Goal: Find specific page/section: Find specific page/section

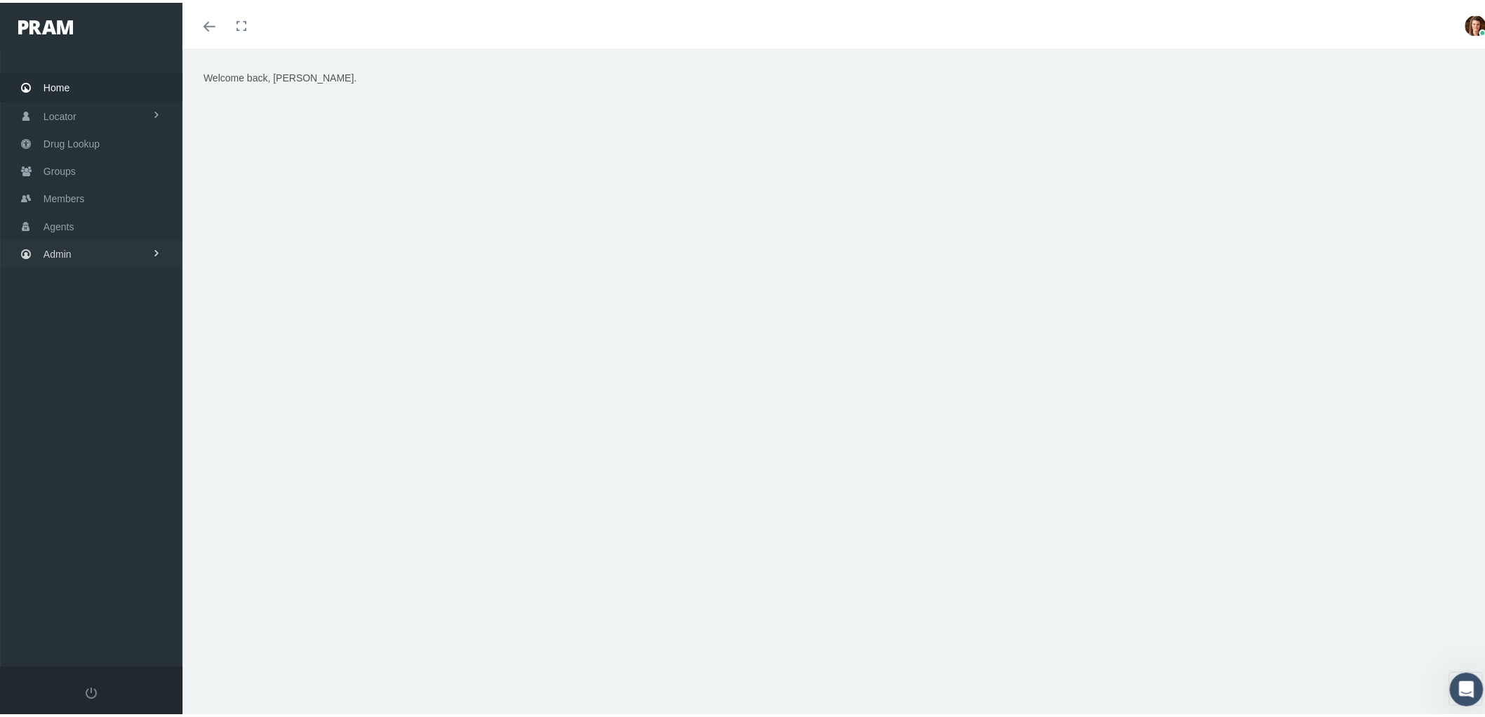
click at [113, 250] on link "Admin" at bounding box center [91, 250] width 183 height 27
click at [87, 173] on link "Groups" at bounding box center [91, 167] width 183 height 27
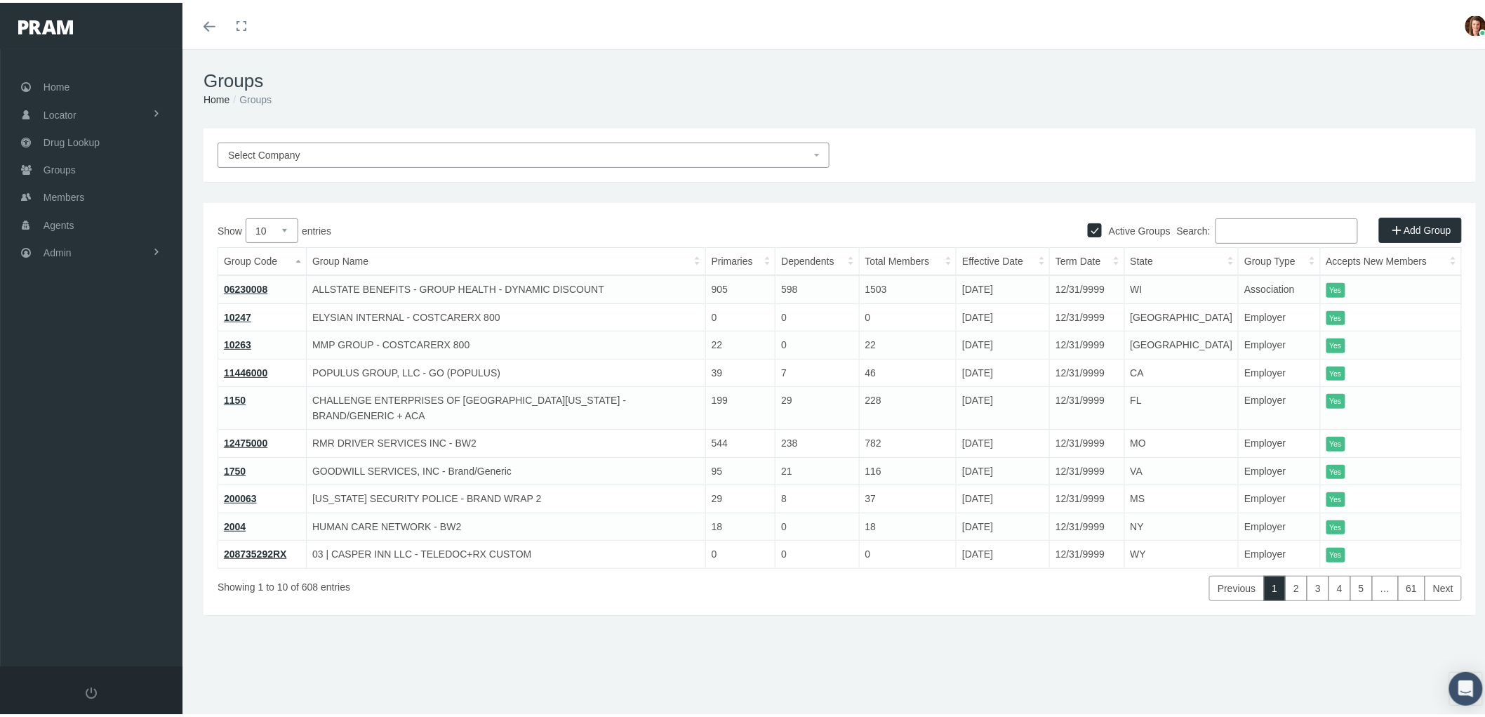
click at [1232, 225] on input "Search:" at bounding box center [1287, 228] width 142 height 25
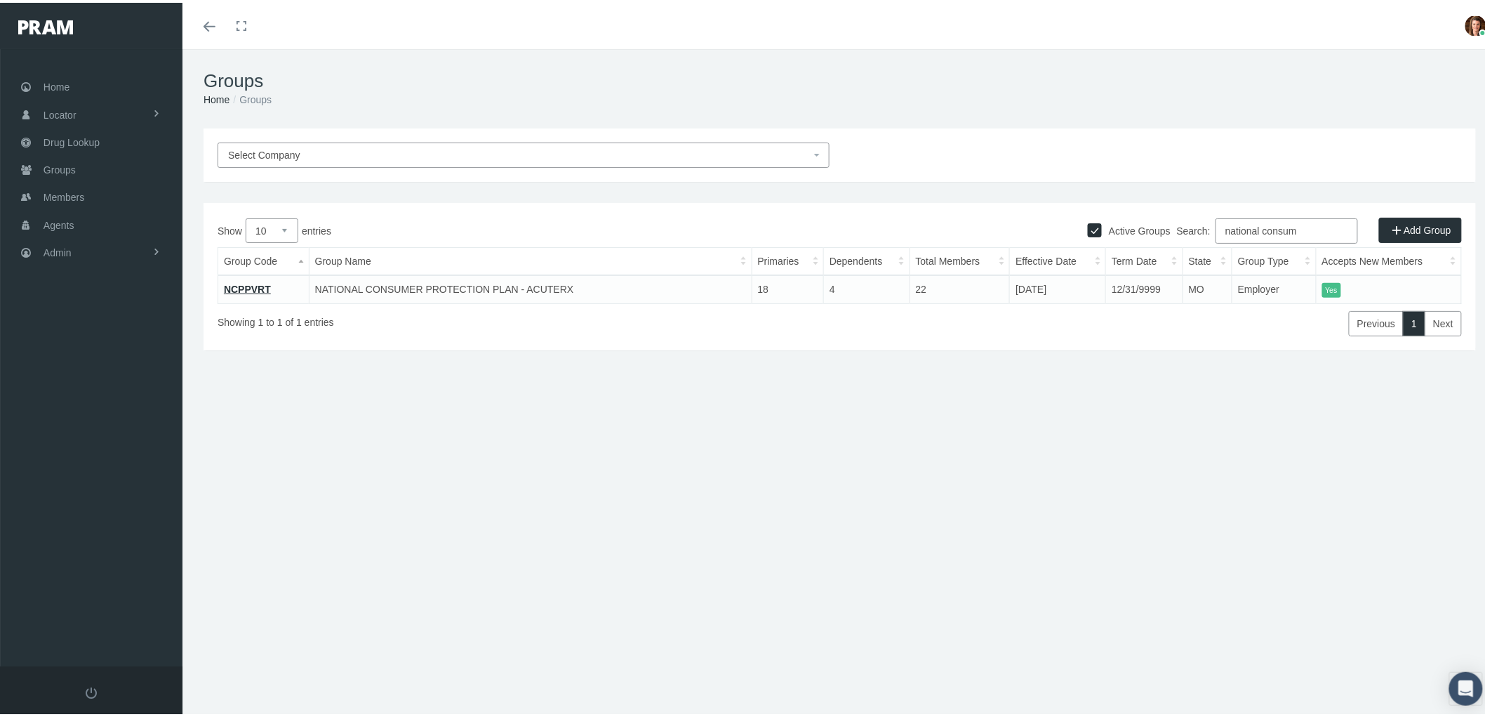
type input "national consum"
click at [243, 284] on link "NCPPVRT" at bounding box center [247, 286] width 47 height 11
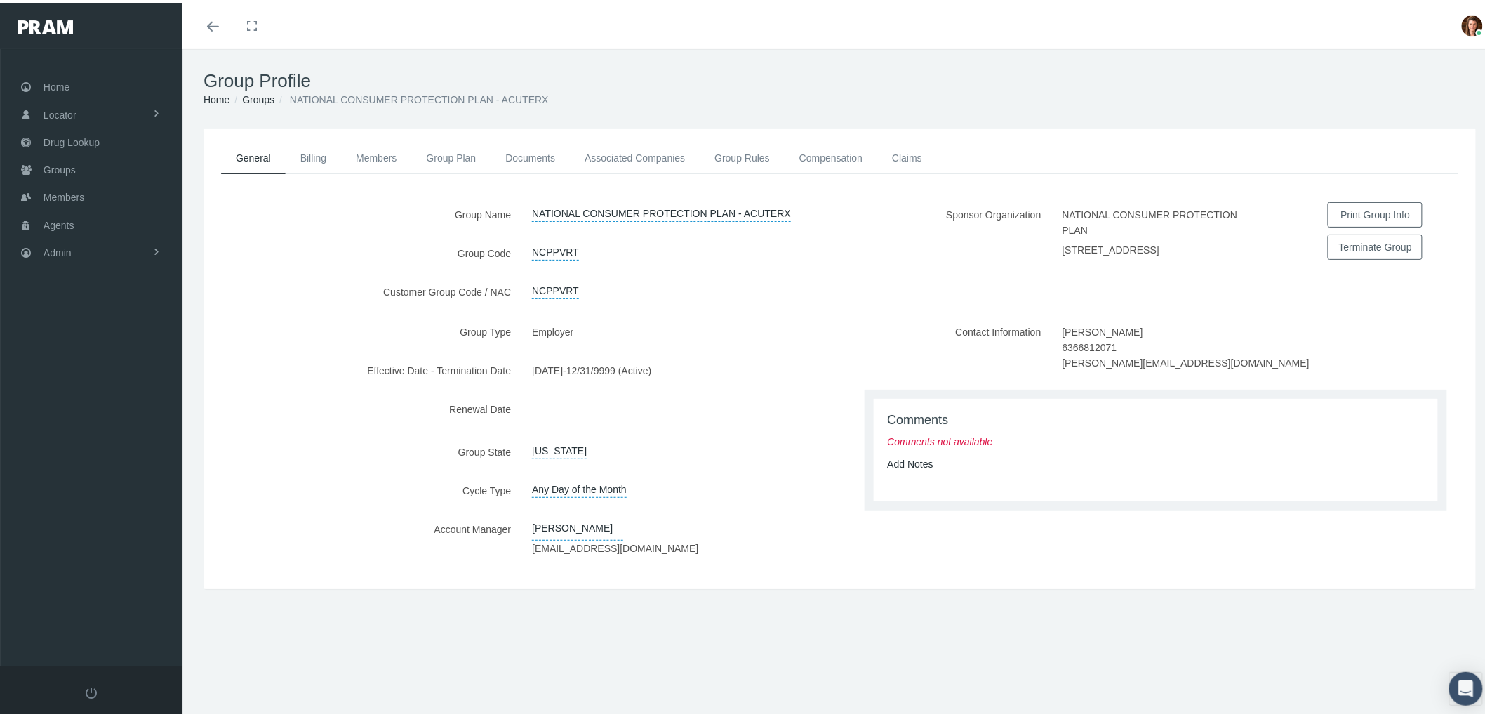
click at [317, 159] on link "Billing" at bounding box center [313, 155] width 55 height 31
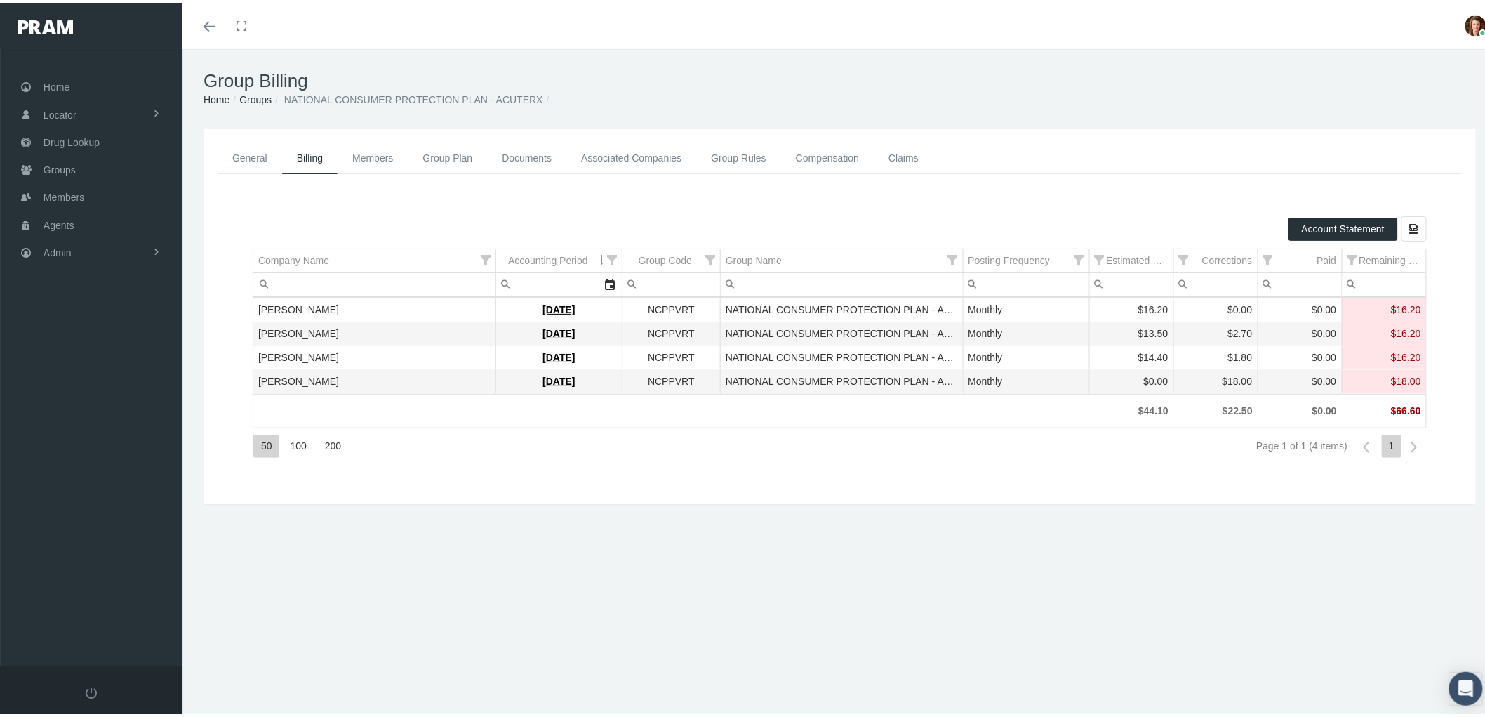
click at [230, 157] on link "General" at bounding box center [250, 156] width 65 height 32
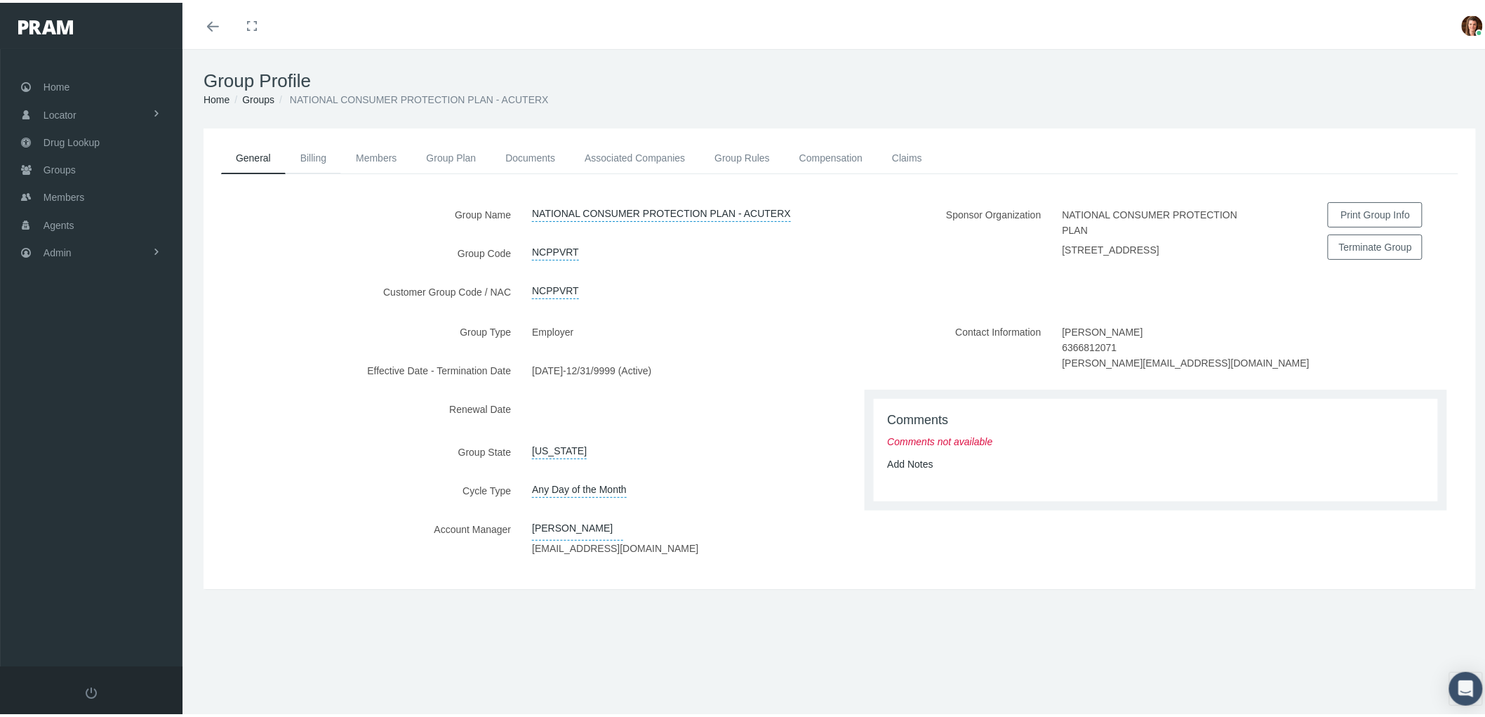
click at [304, 158] on link "Billing" at bounding box center [313, 155] width 55 height 31
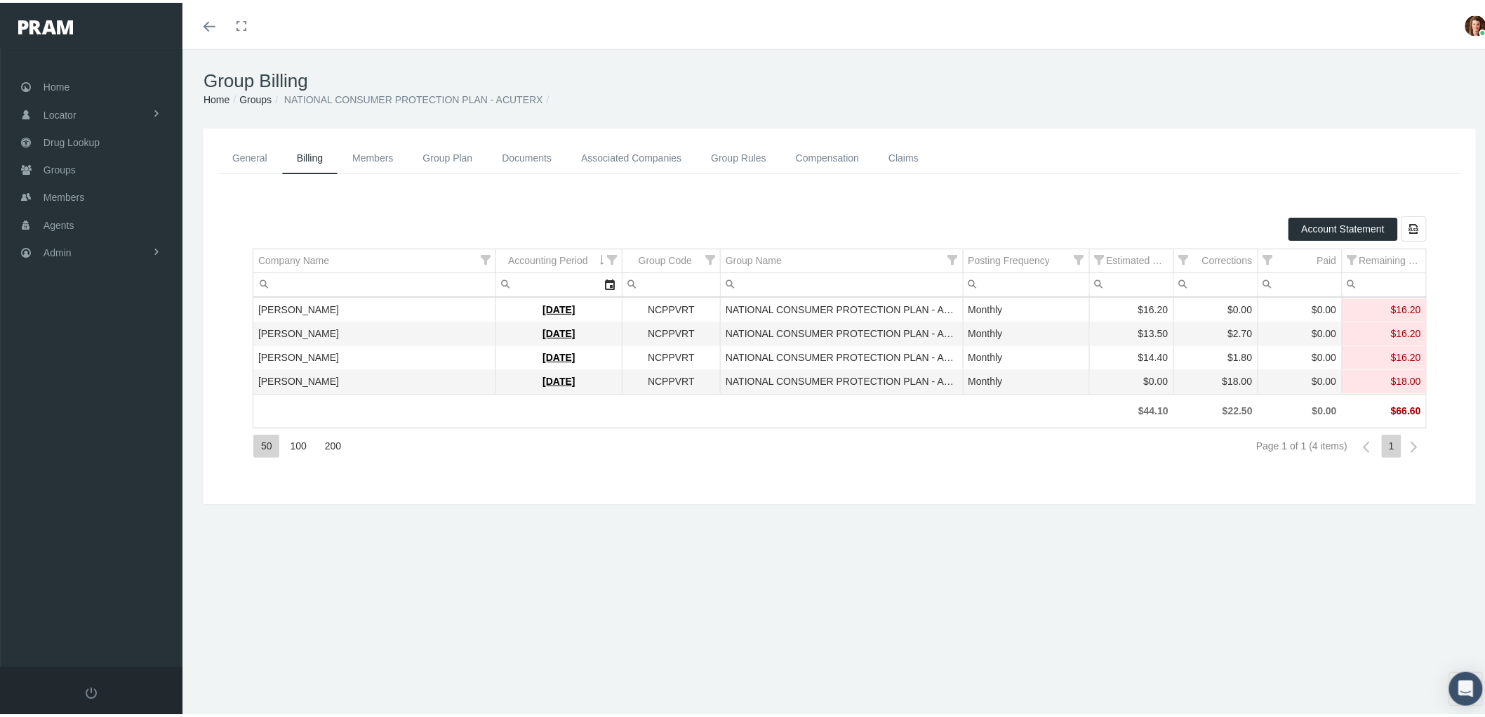
click at [374, 155] on link "Members" at bounding box center [373, 156] width 70 height 32
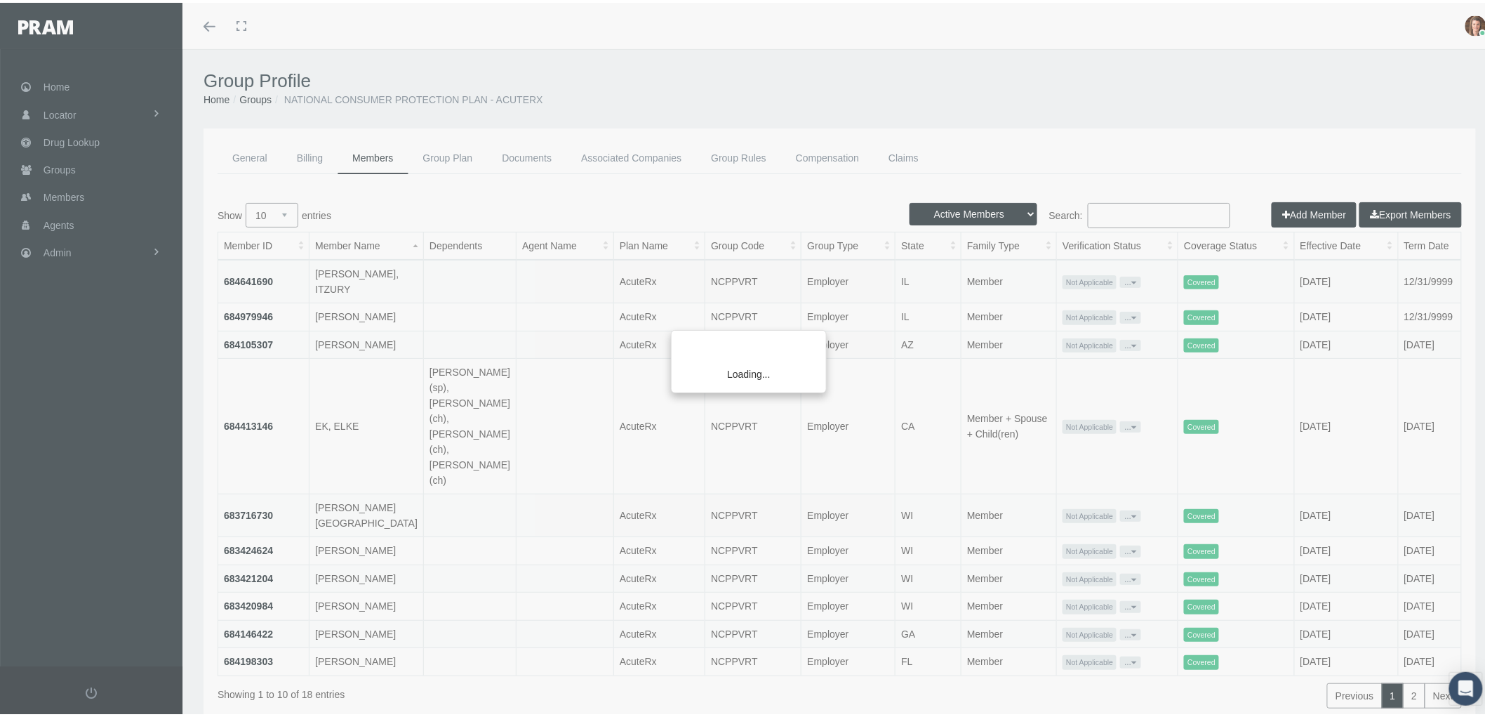
click at [441, 164] on div "Loading..." at bounding box center [742, 358] width 1485 height 717
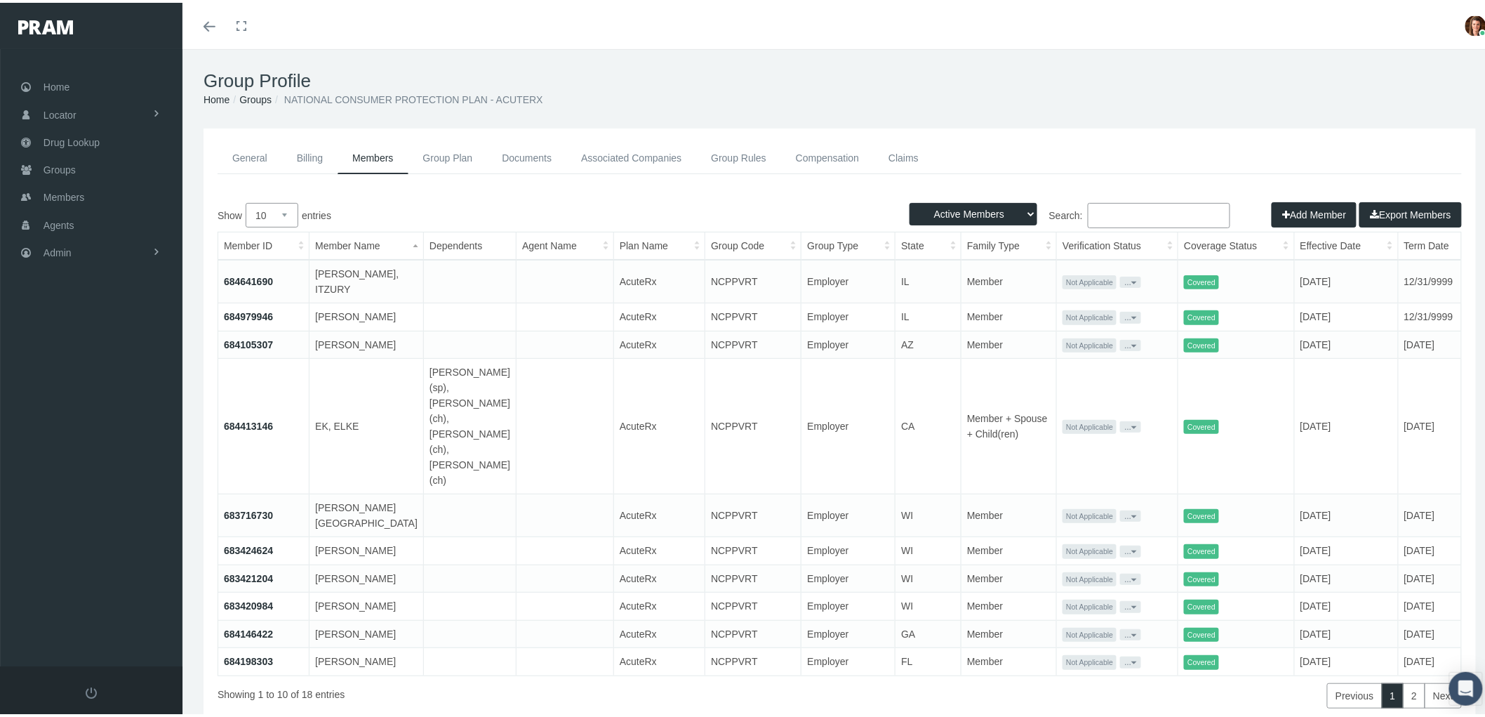
click at [614, 152] on link "Associated Companies" at bounding box center [631, 156] width 130 height 32
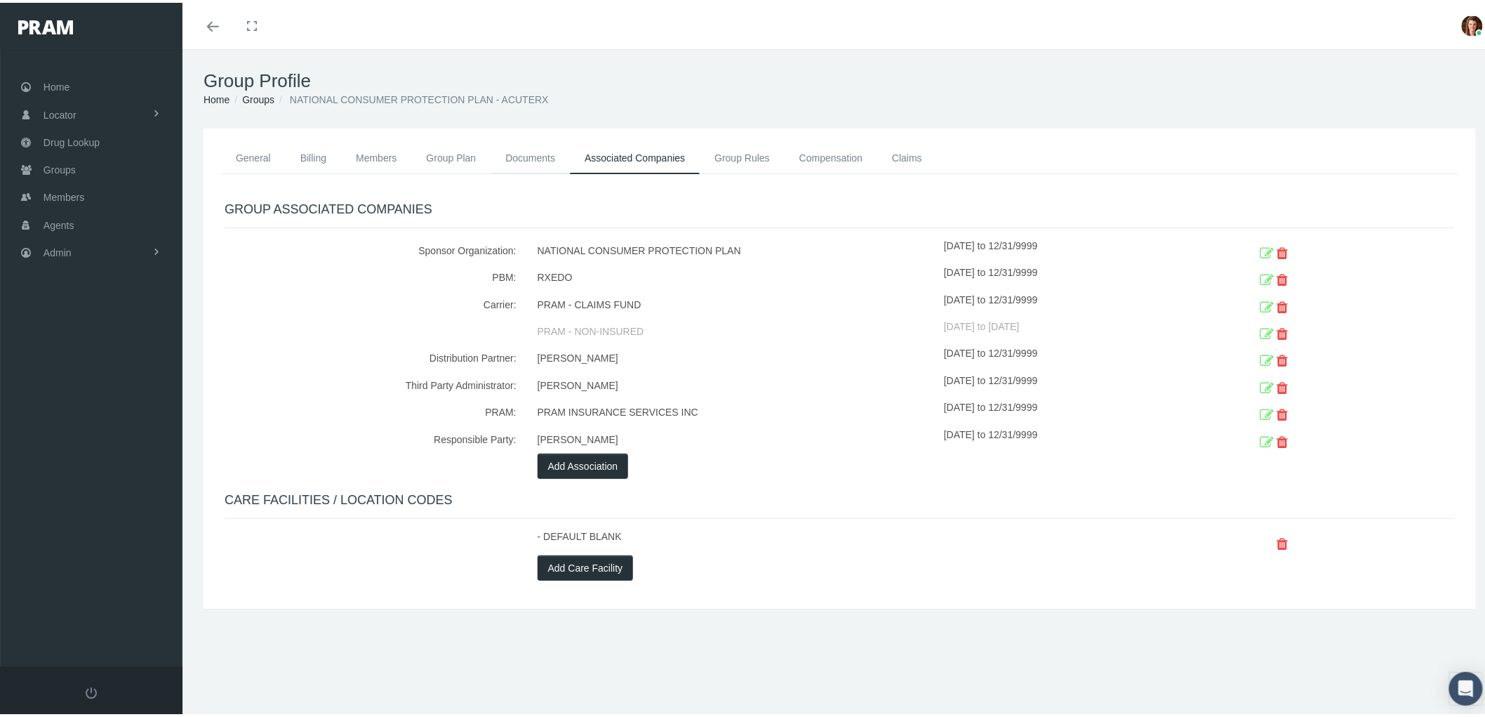
click at [528, 159] on link "Documents" at bounding box center [530, 155] width 79 height 31
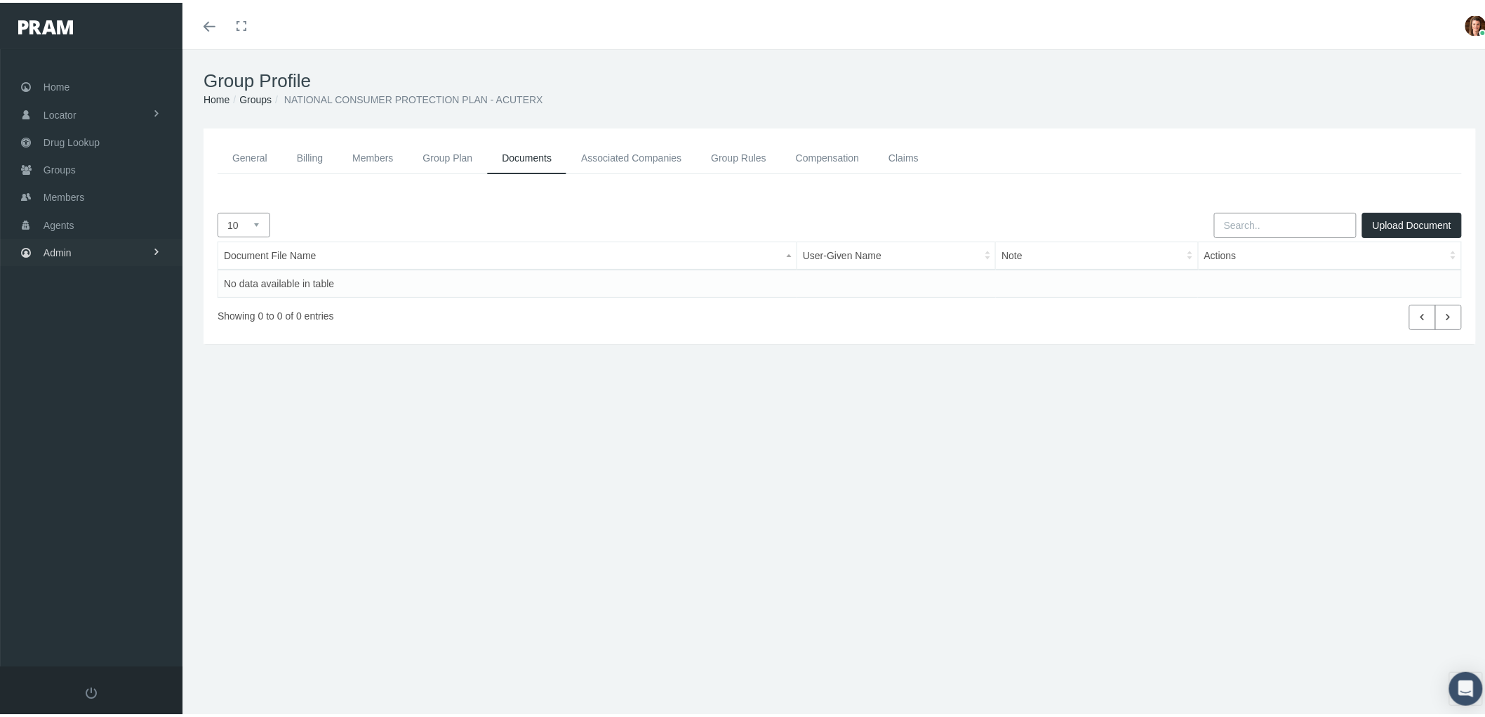
click at [109, 249] on link "Admin" at bounding box center [91, 249] width 183 height 27
click at [253, 151] on link "General" at bounding box center [250, 156] width 65 height 32
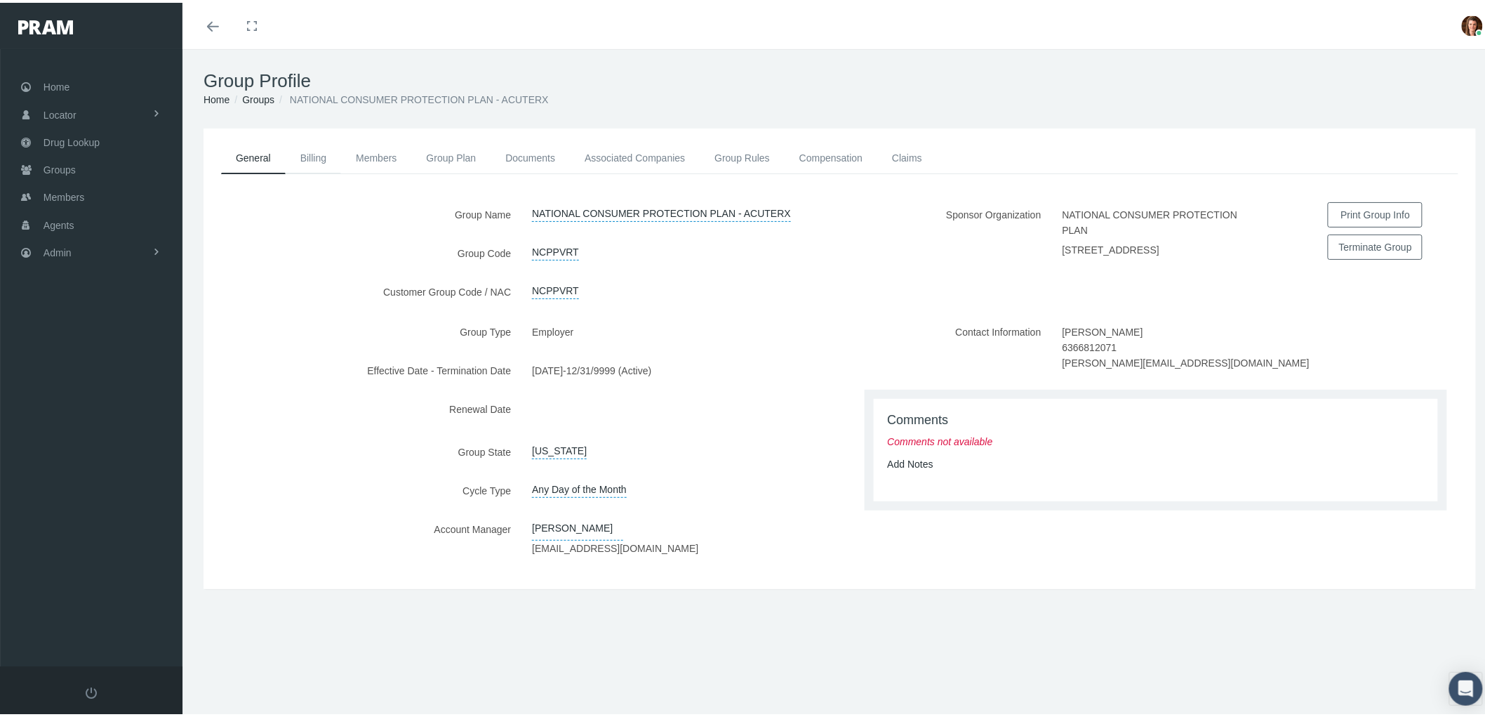
click at [312, 155] on link "Billing" at bounding box center [313, 155] width 55 height 31
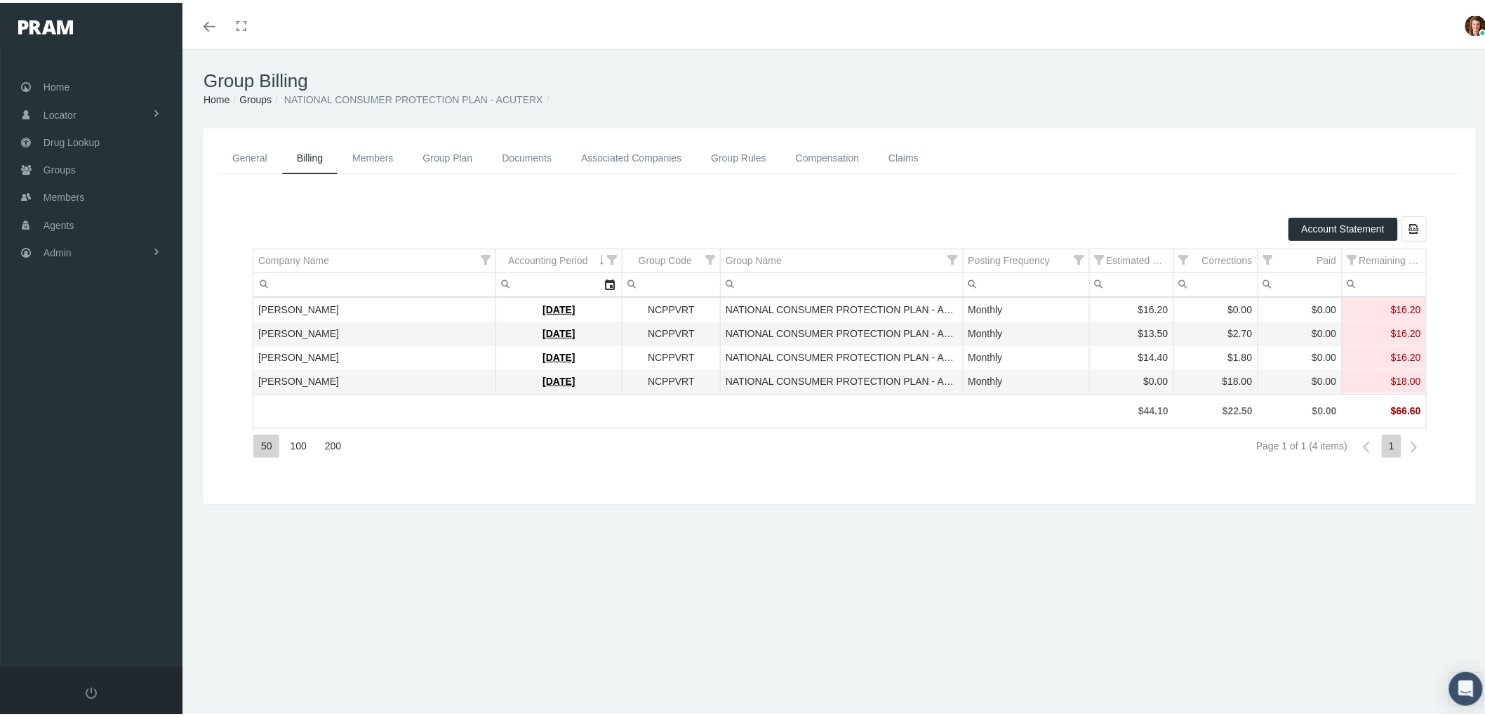
click at [378, 159] on link "Members" at bounding box center [373, 156] width 70 height 32
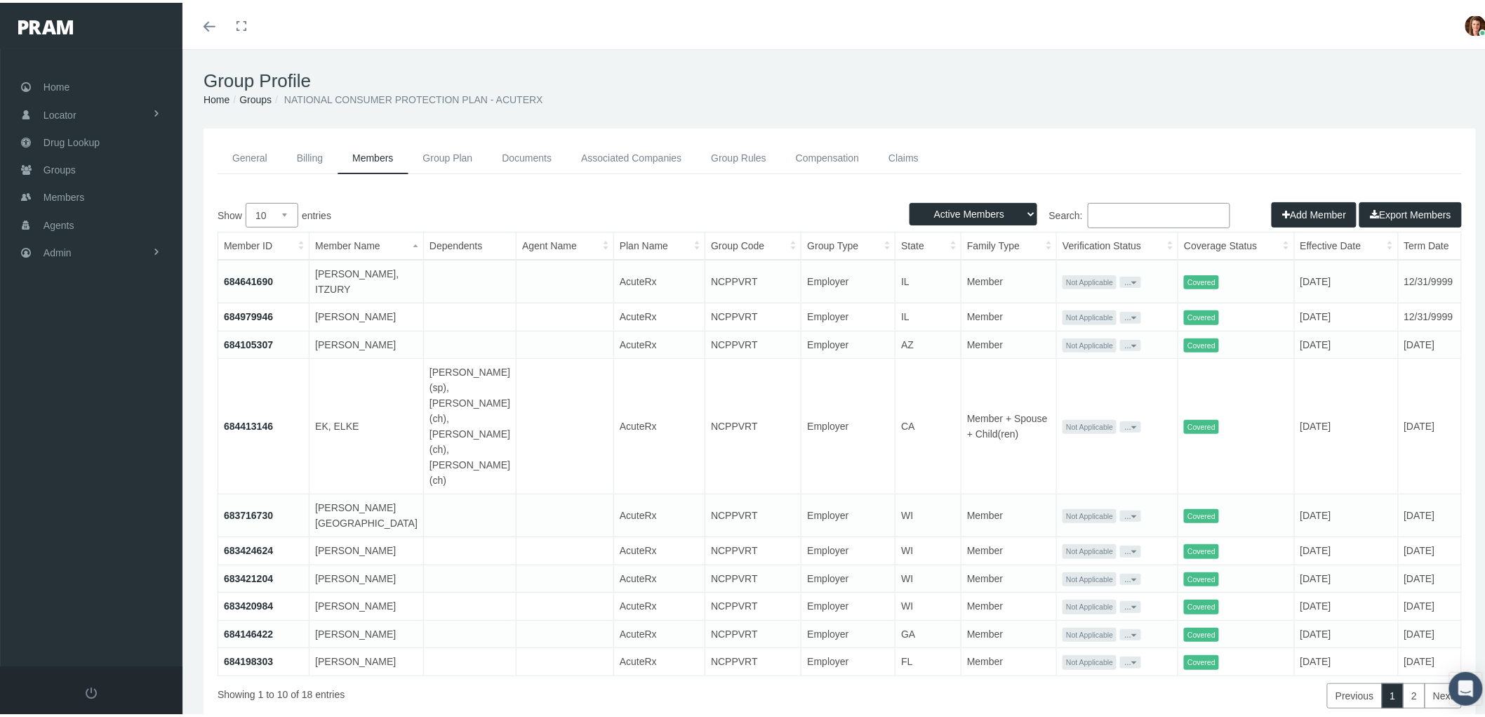
click at [583, 157] on link "Associated Companies" at bounding box center [631, 156] width 130 height 32
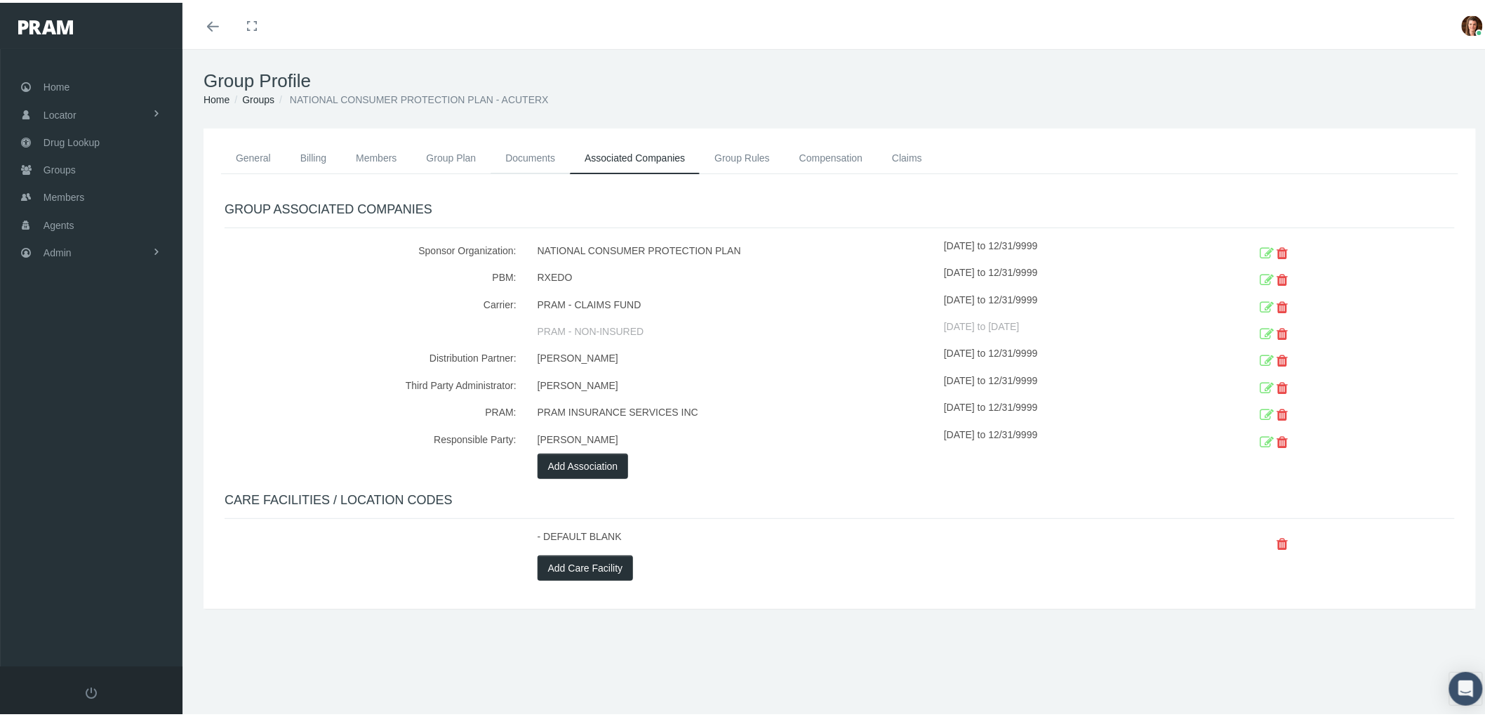
click at [524, 159] on link "Documents" at bounding box center [530, 155] width 79 height 31
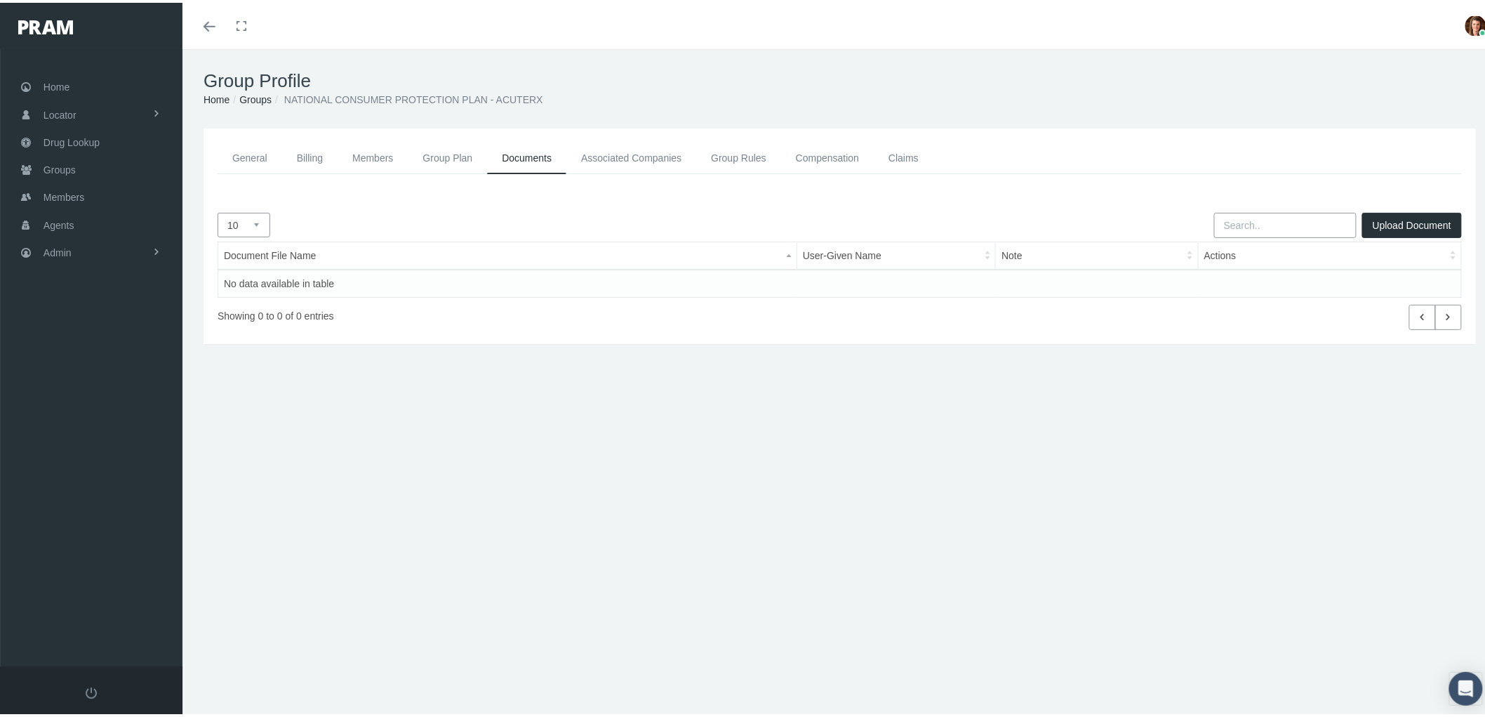
click at [819, 153] on link "Compensation" at bounding box center [827, 156] width 93 height 32
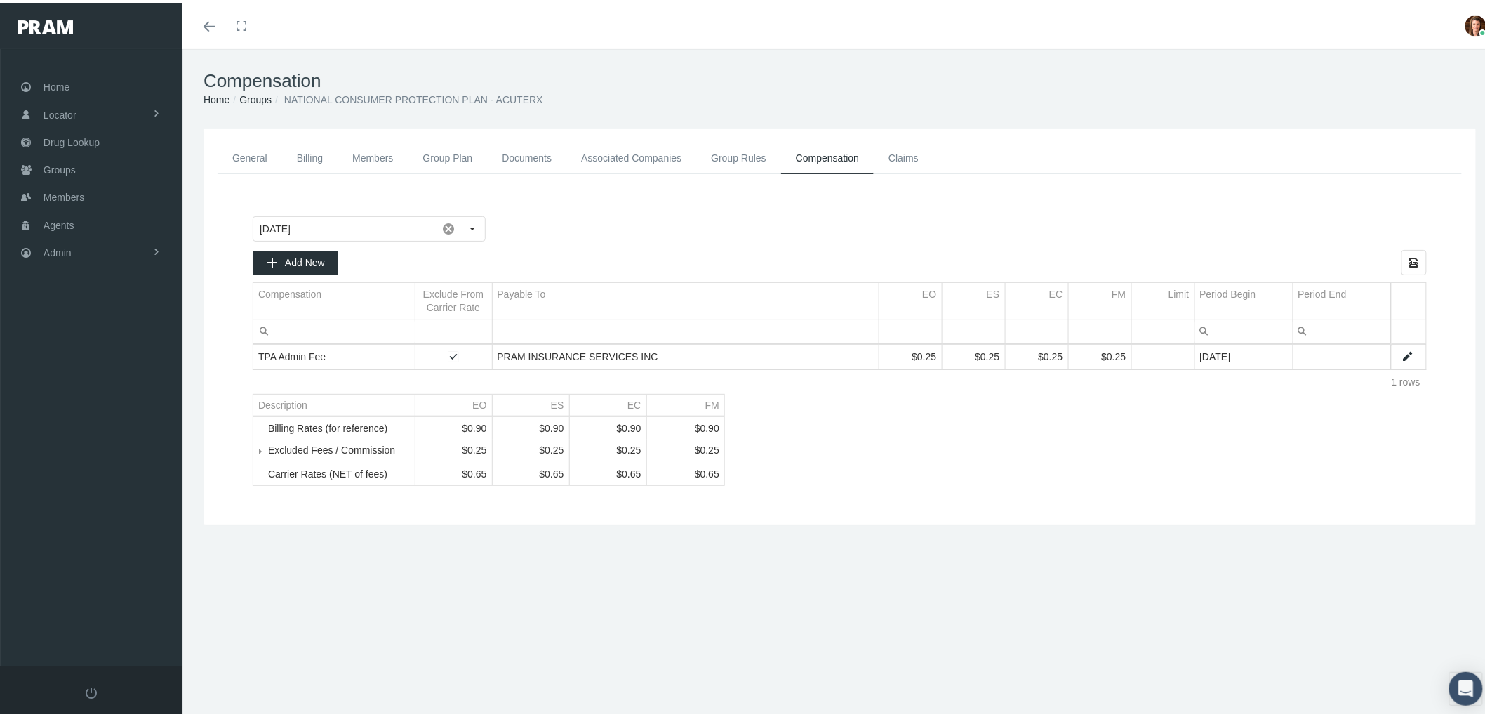
click at [911, 156] on link "Claims" at bounding box center [904, 156] width 60 height 32
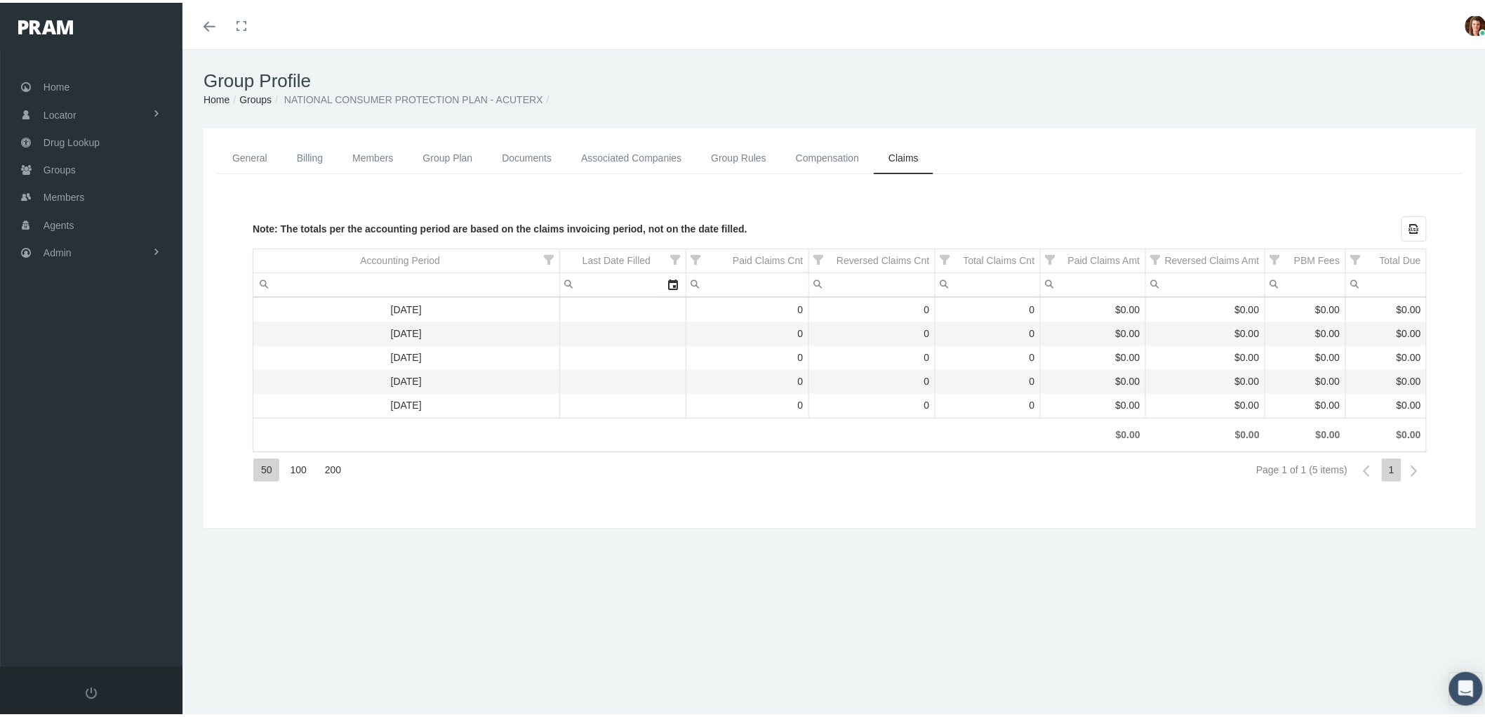
click at [751, 142] on link "Group Rules" at bounding box center [738, 156] width 85 height 32
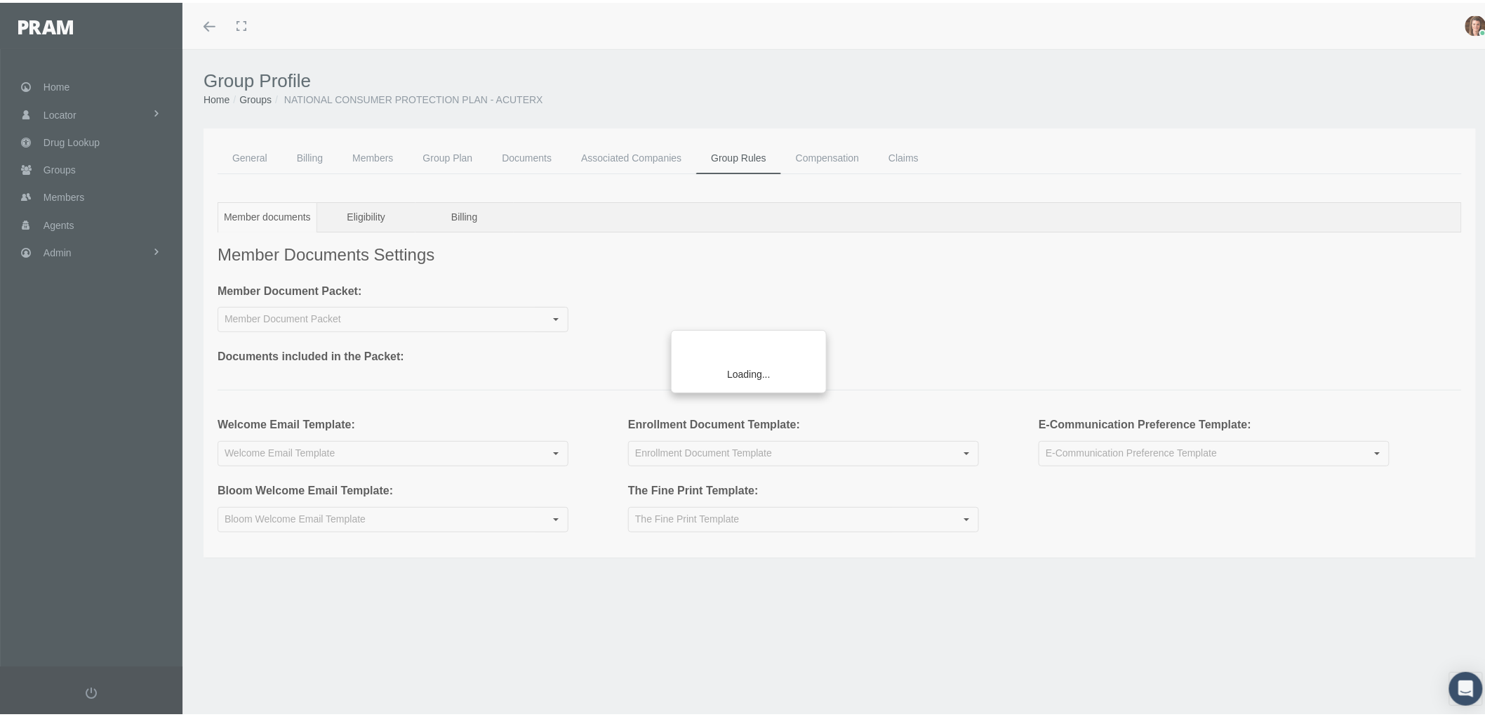
click at [519, 160] on div "Loading..." at bounding box center [742, 358] width 1485 height 717
click at [520, 150] on div "Loading..." at bounding box center [742, 358] width 1485 height 717
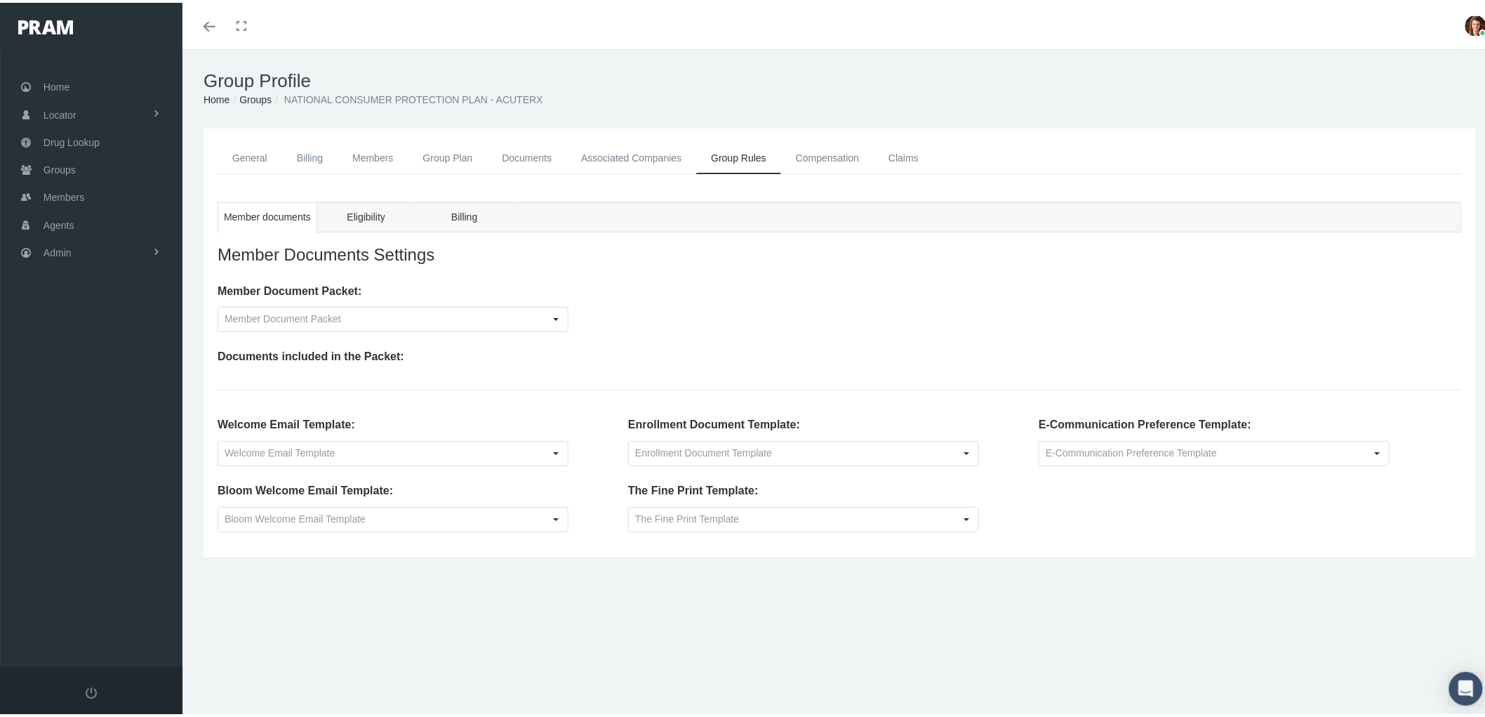
click at [305, 158] on link "Billing" at bounding box center [309, 156] width 55 height 32
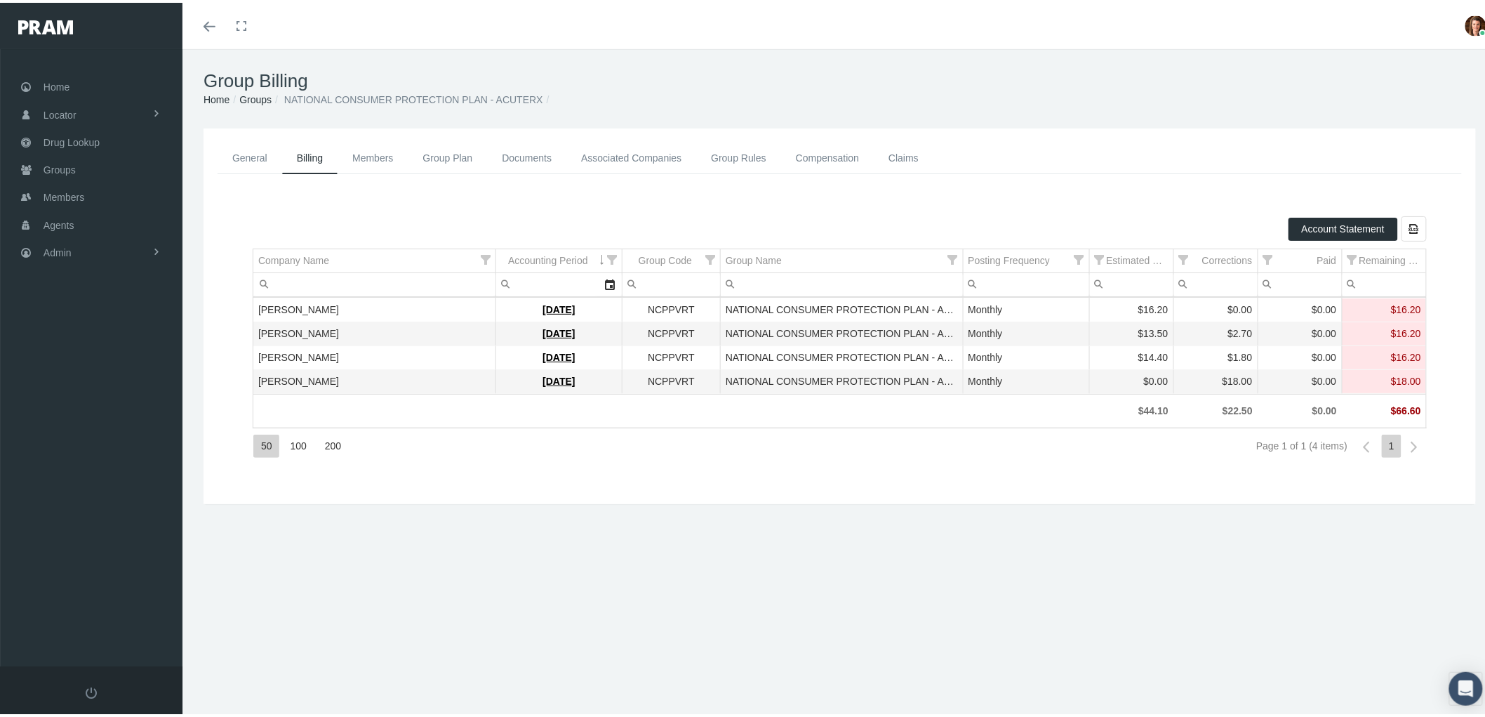
click at [265, 150] on link "General" at bounding box center [250, 156] width 65 height 32
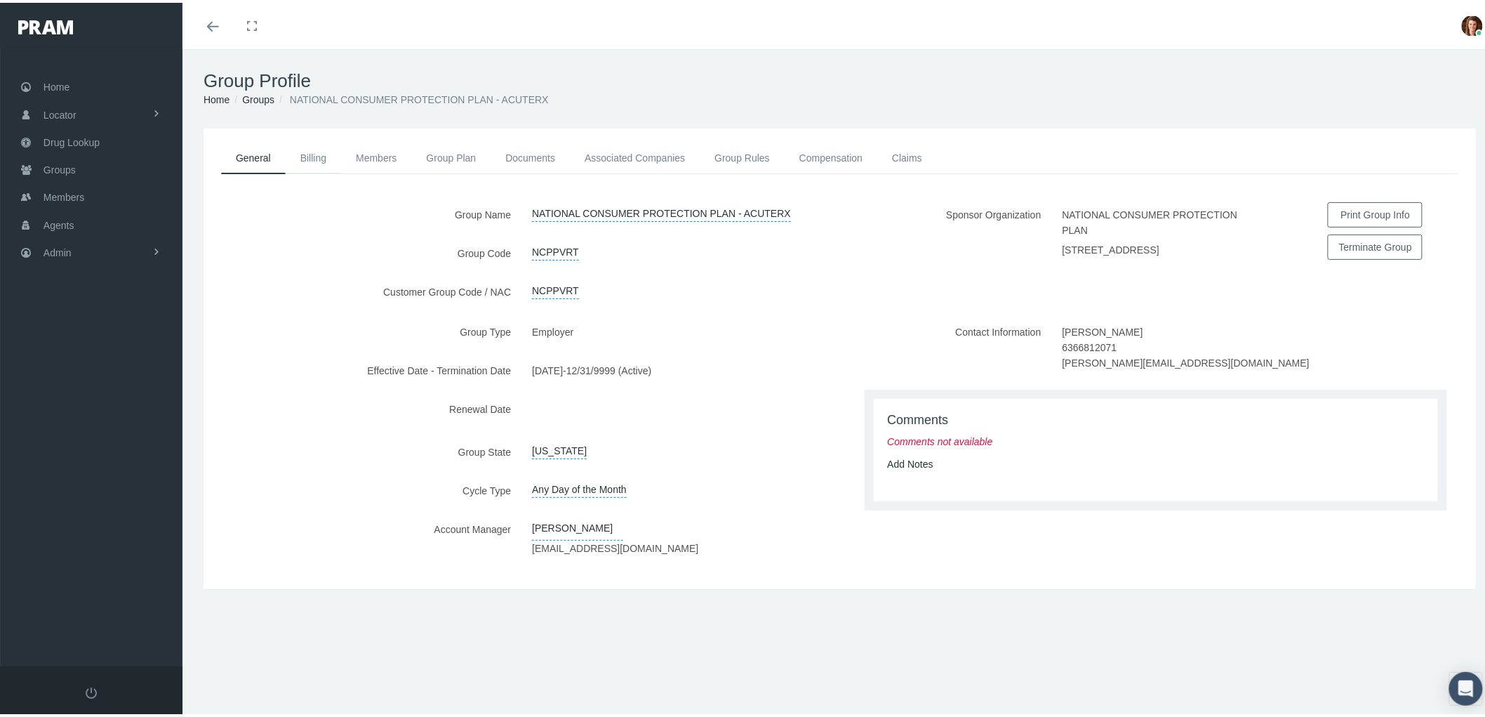
click at [314, 152] on link "Billing" at bounding box center [313, 155] width 55 height 31
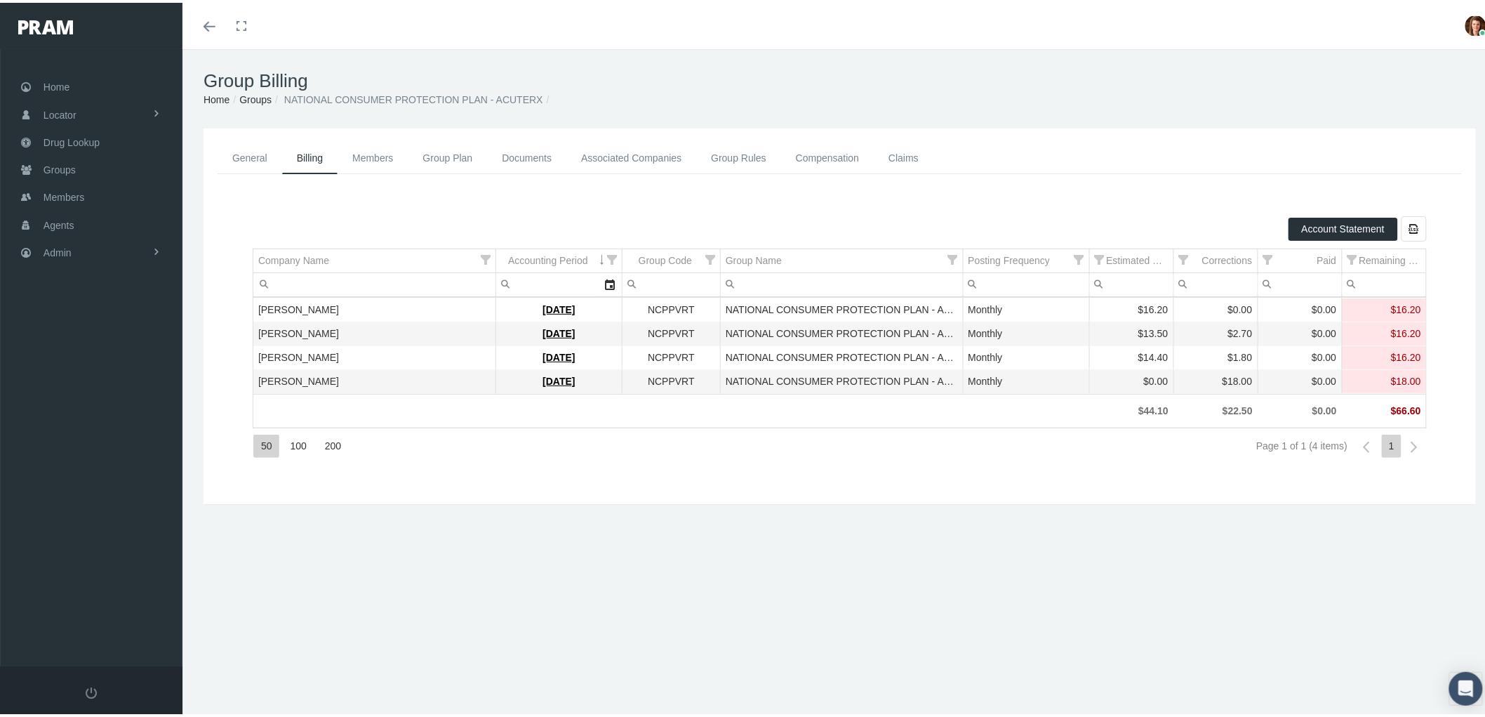
click at [390, 143] on link "Members" at bounding box center [373, 156] width 70 height 32
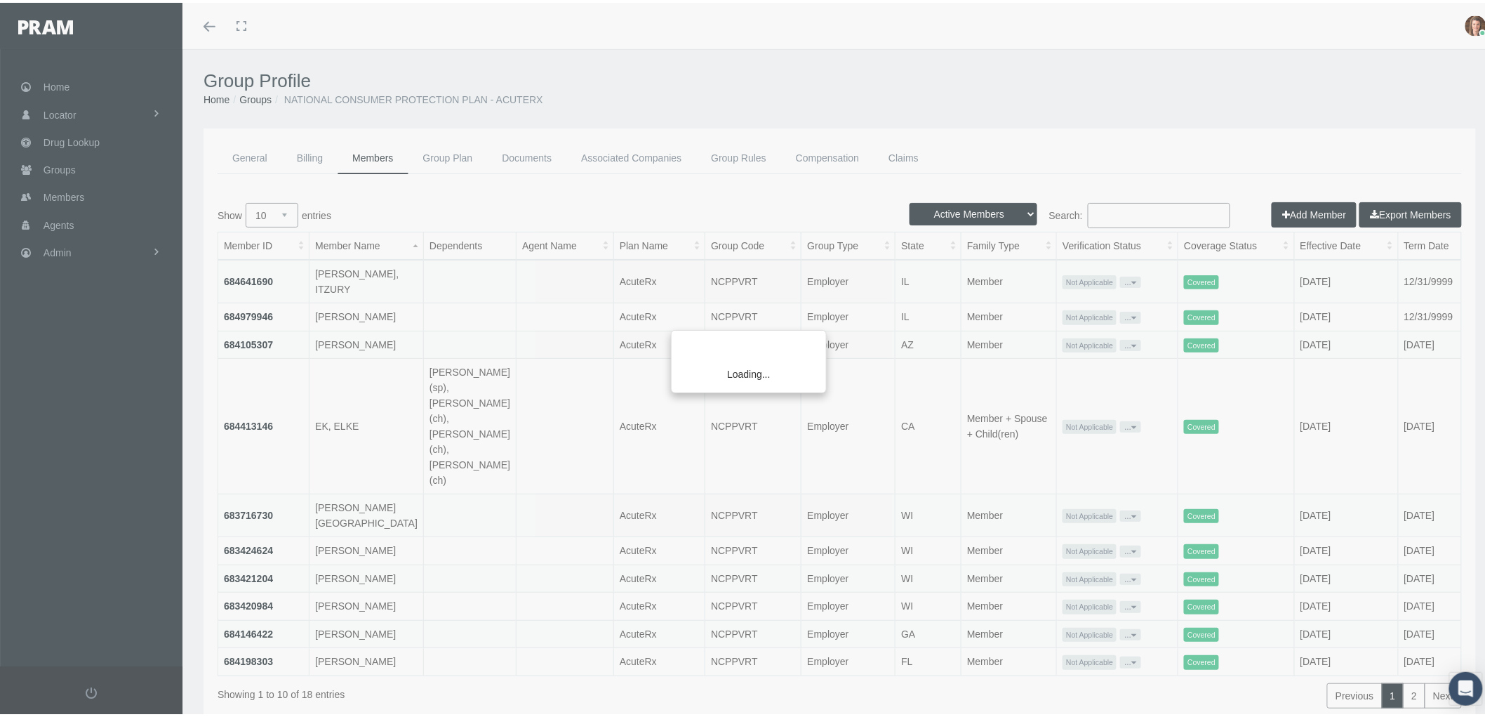
click at [451, 155] on div "Loading..." at bounding box center [742, 358] width 1485 height 717
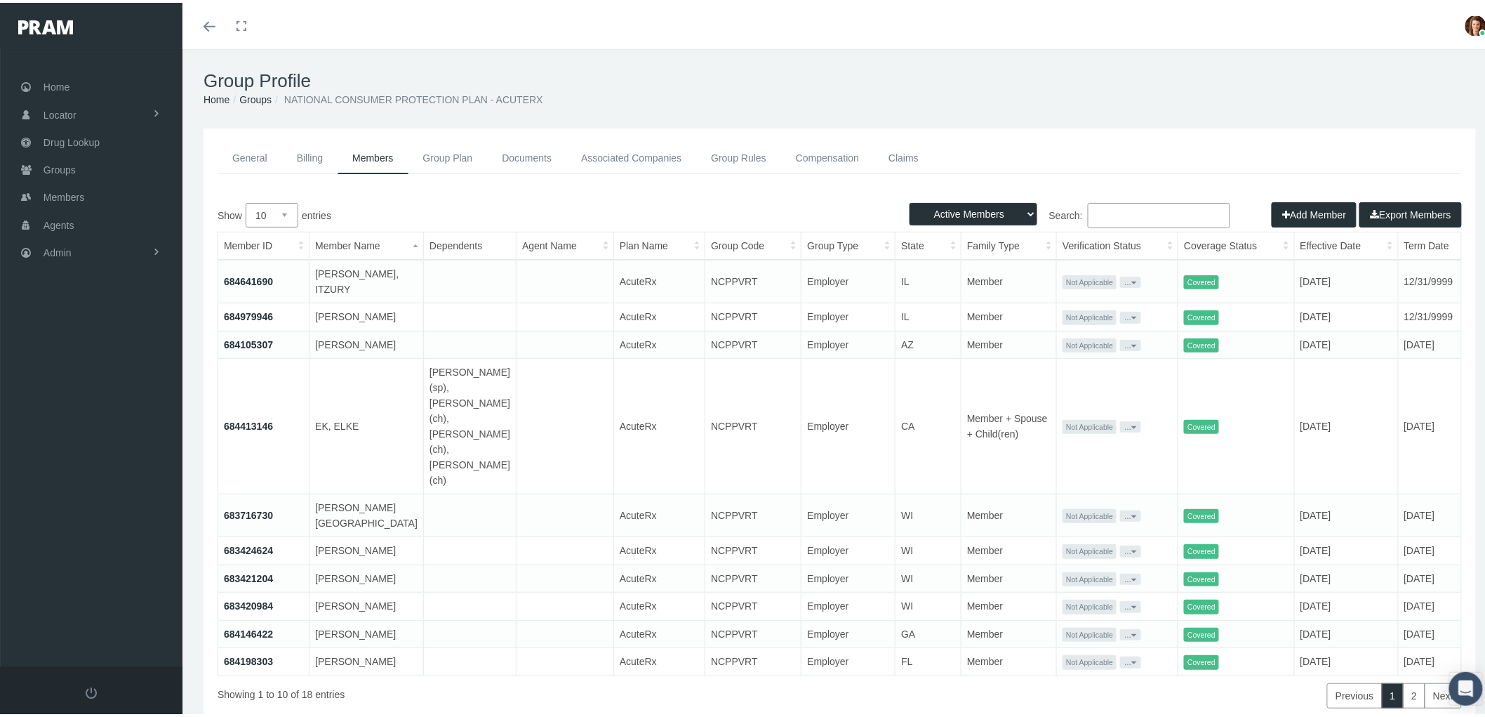
click at [452, 155] on link "Group Plan" at bounding box center [448, 156] width 79 height 32
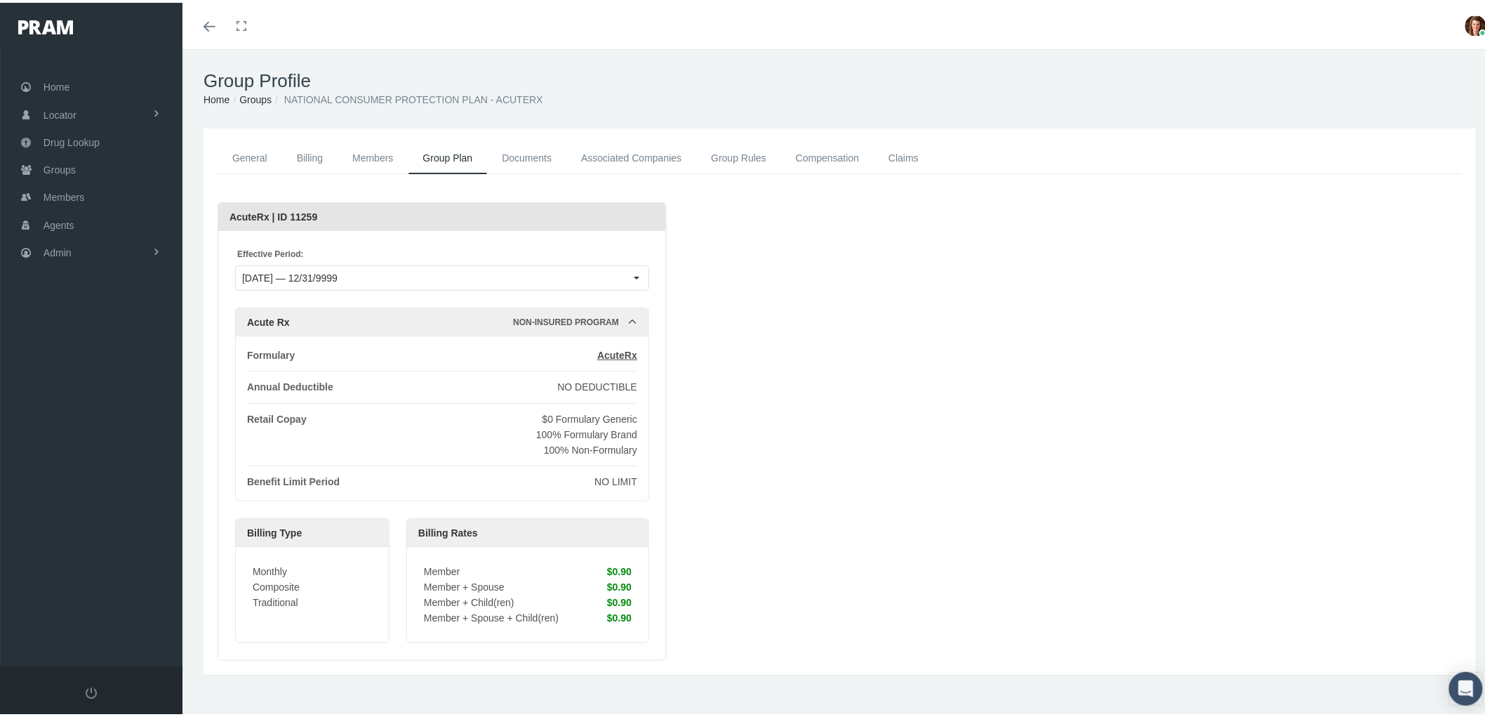
click at [539, 157] on link "Documents" at bounding box center [526, 156] width 79 height 32
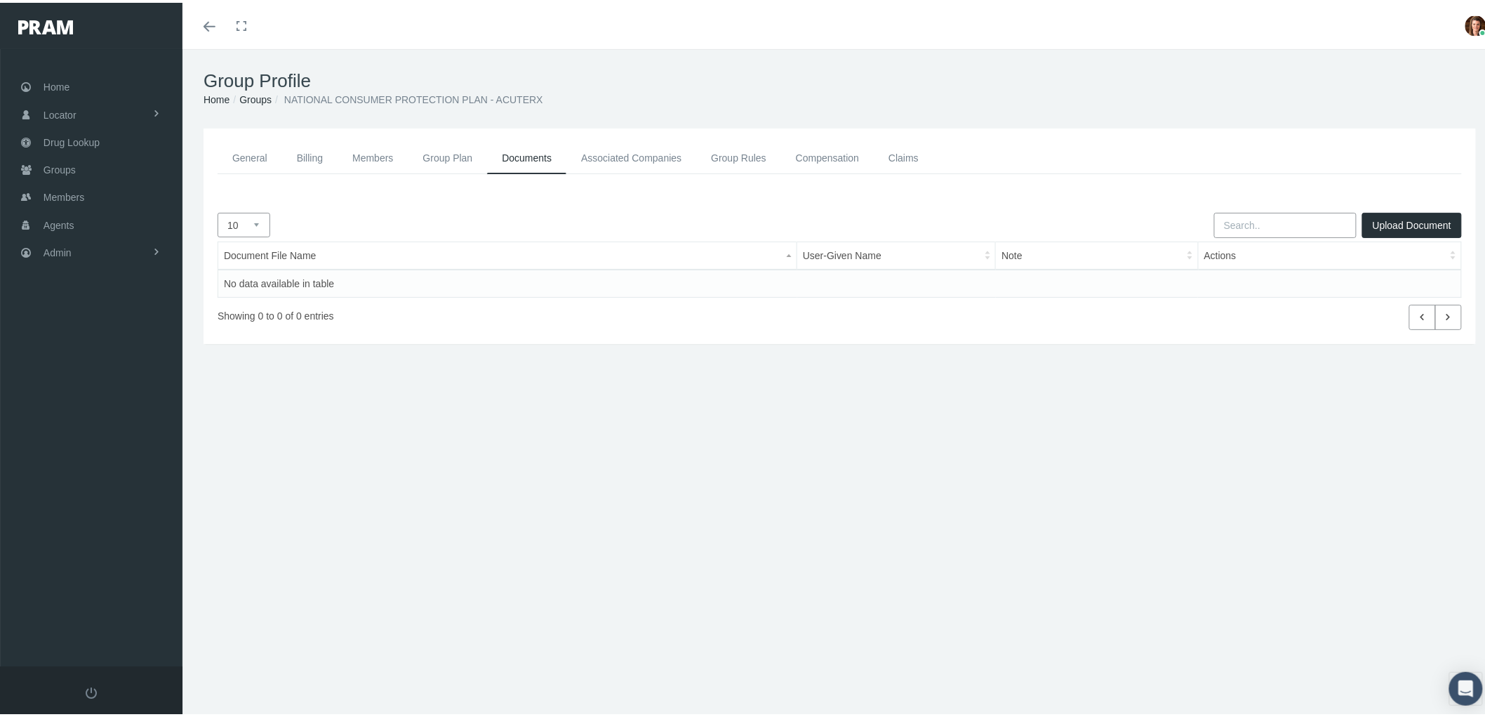
click at [892, 154] on link "Claims" at bounding box center [904, 156] width 60 height 32
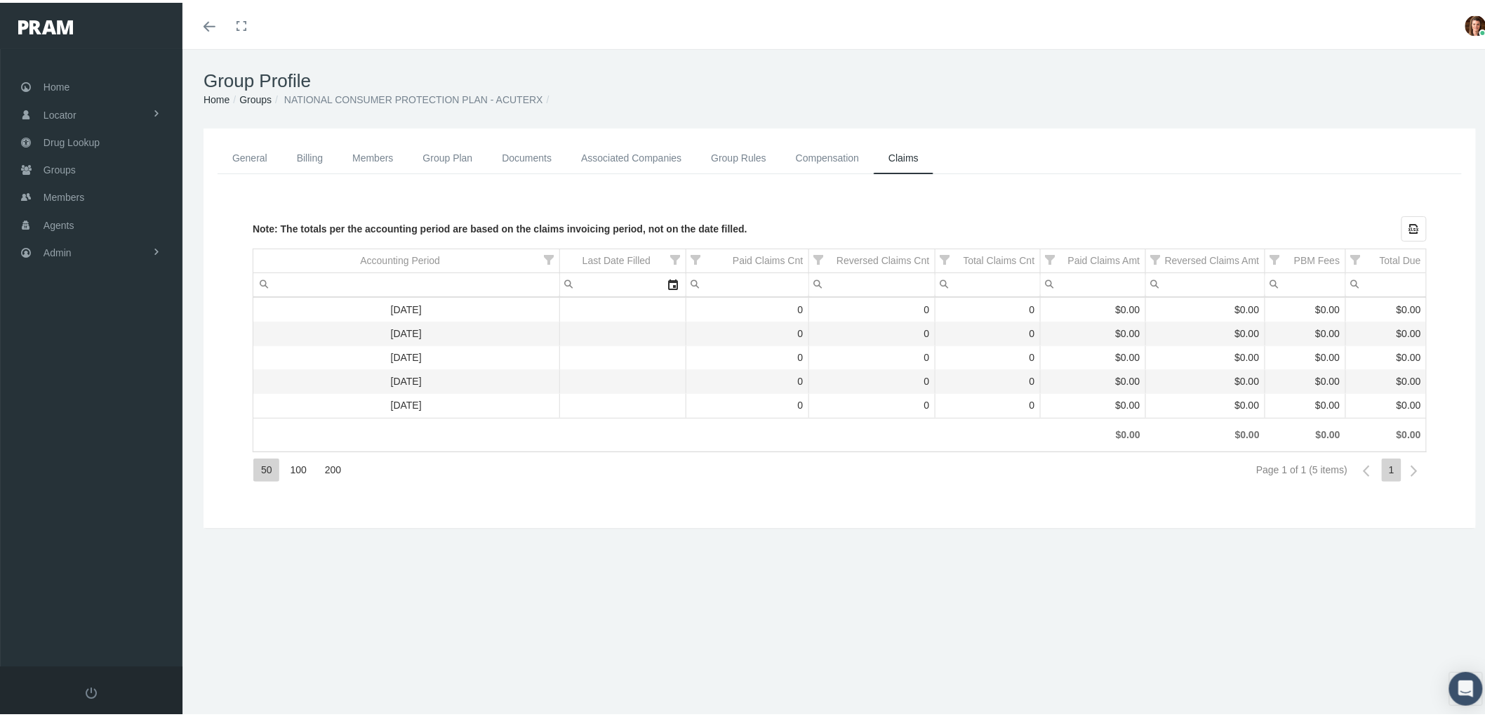
click at [806, 157] on link "Compensation" at bounding box center [827, 156] width 93 height 32
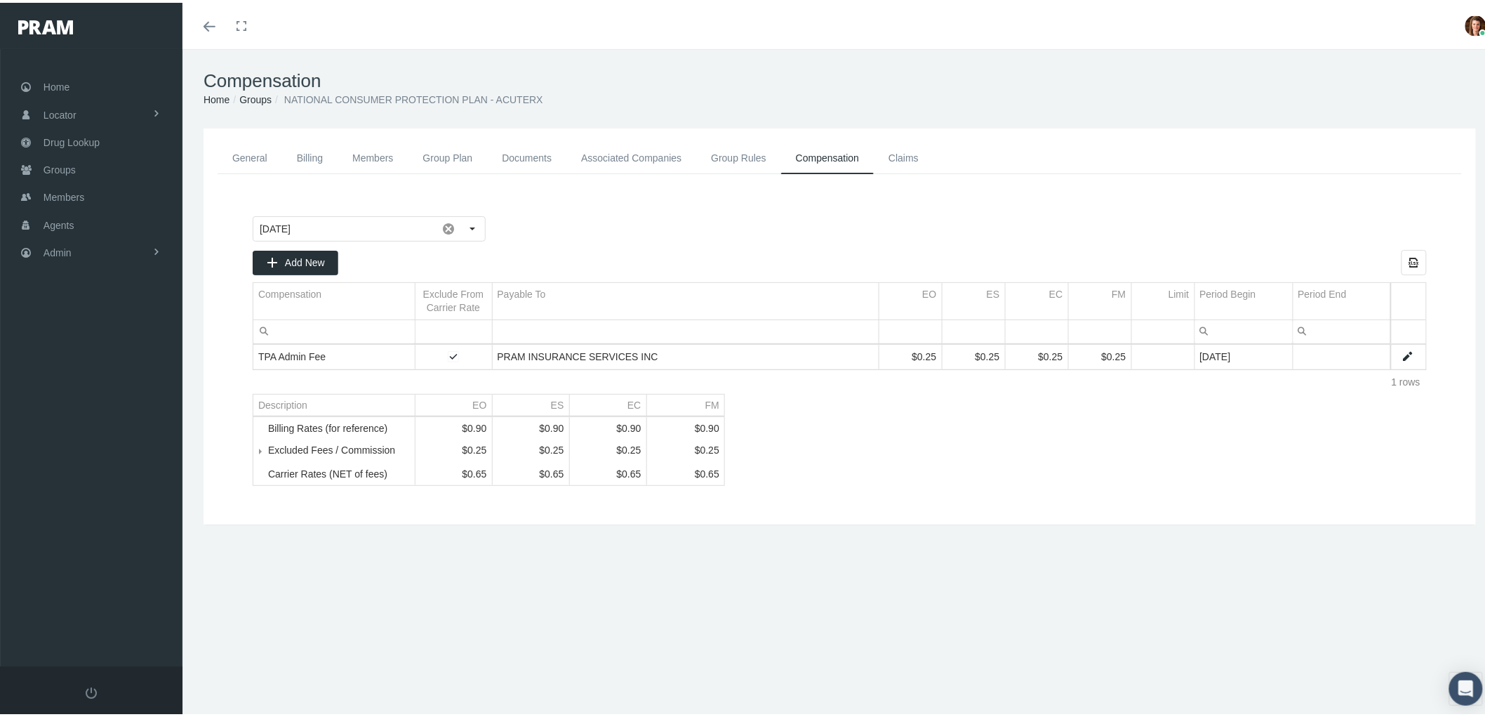
click at [307, 159] on link "Billing" at bounding box center [309, 156] width 55 height 32
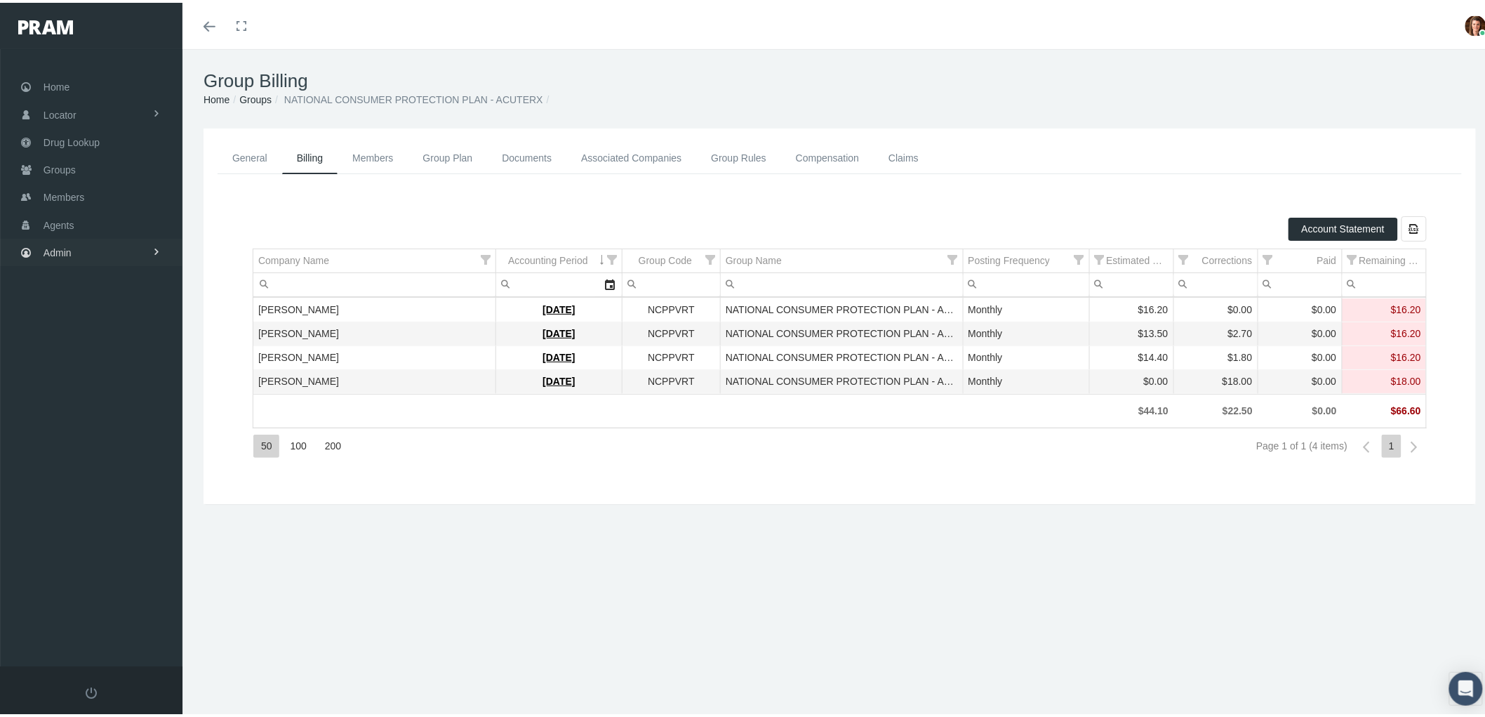
click at [61, 262] on div "Home Locator Pharmacy Cannabis Provider Drug Lookup Groups" at bounding box center [97, 354] width 194 height 617
click at [61, 253] on span "Admin" at bounding box center [58, 250] width 28 height 27
click at [82, 298] on span "Agents" at bounding box center [73, 307] width 31 height 24
click at [87, 155] on link "Groups" at bounding box center [91, 166] width 183 height 27
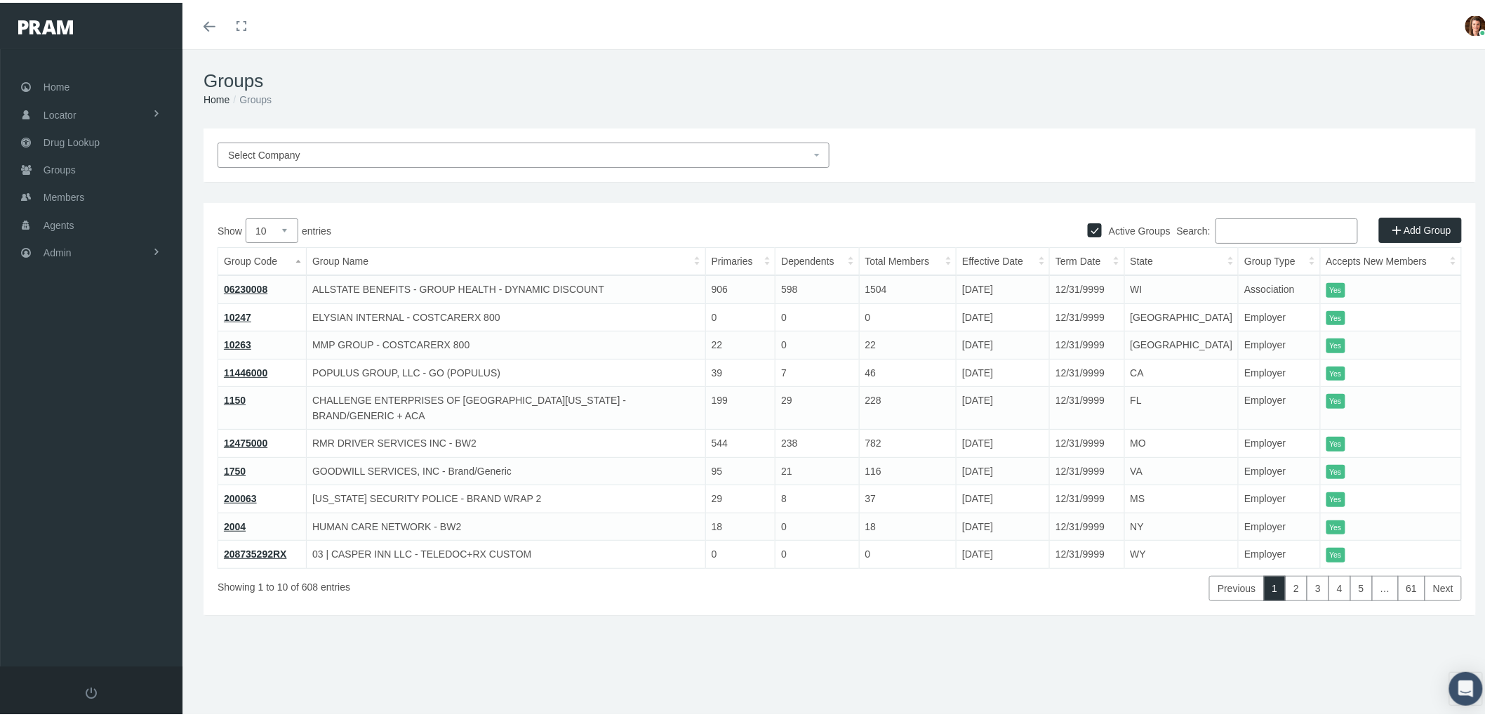
click at [1251, 219] on input "Search:" at bounding box center [1287, 228] width 142 height 25
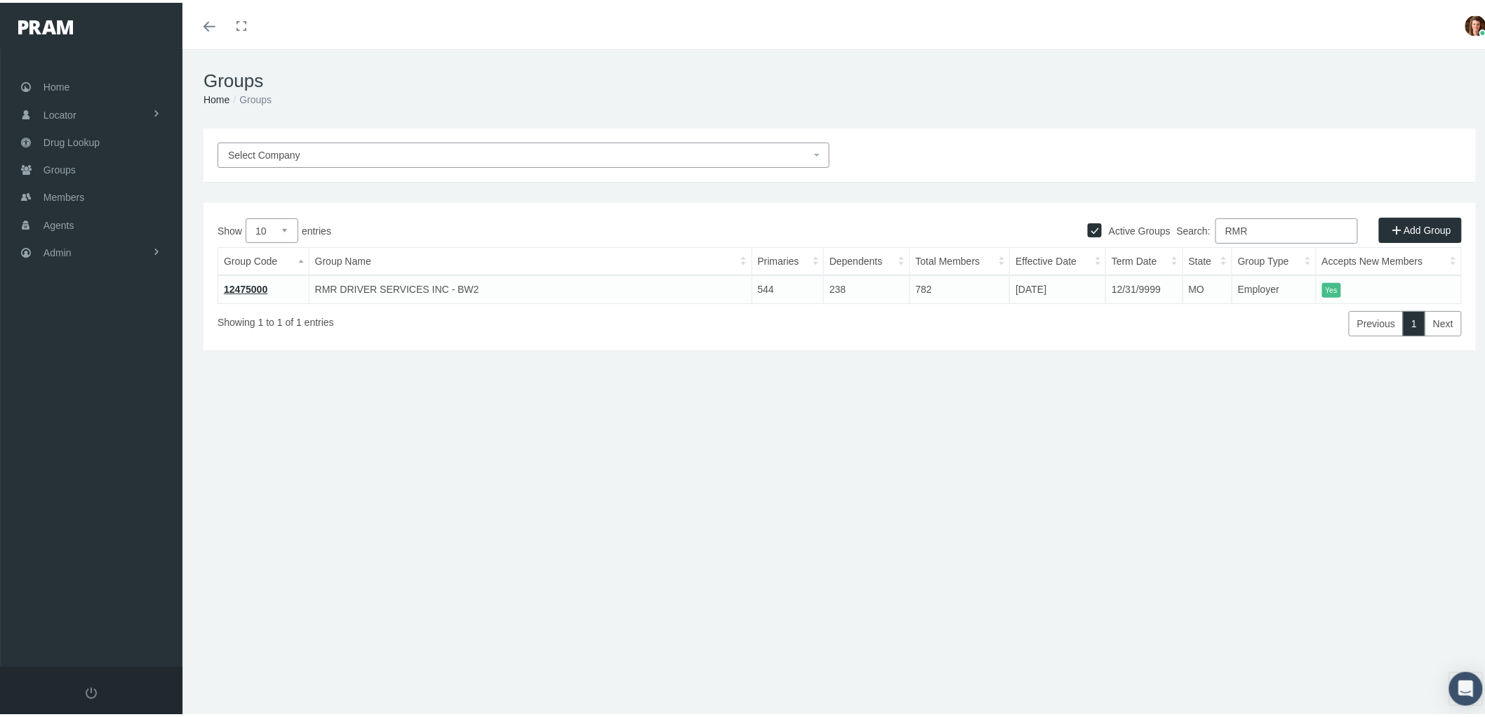
type input "RMR"
click at [240, 281] on link "12475000" at bounding box center [246, 286] width 44 height 11
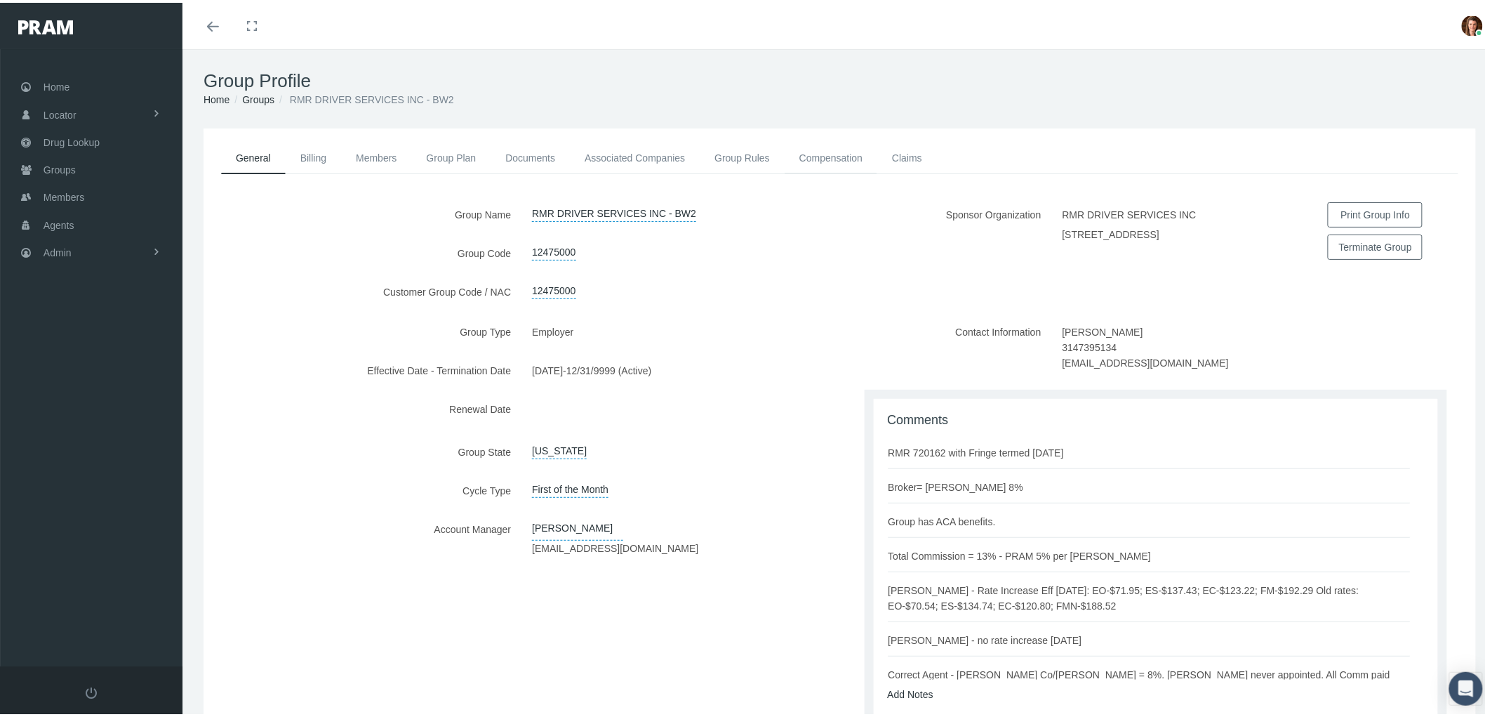
click at [814, 148] on link "Compensation" at bounding box center [831, 155] width 93 height 31
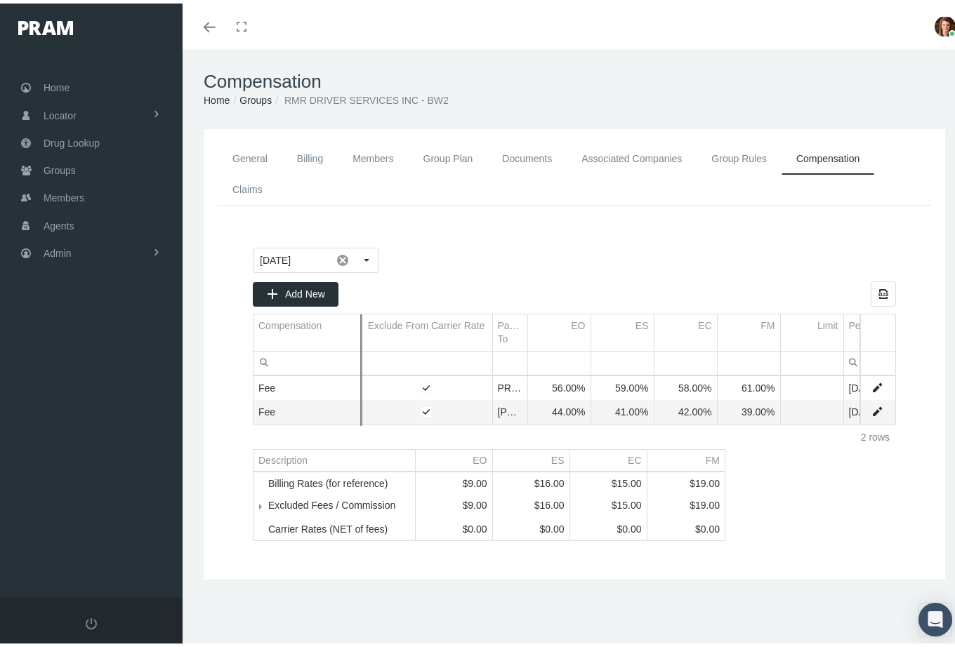
drag, startPoint x: 415, startPoint y: 327, endPoint x: 354, endPoint y: 329, distance: 61.1
click at [354, 329] on div "Add New Export all data to Excel Compensation Exclude From Carrier Rate Payable…" at bounding box center [574, 362] width 643 height 168
click at [451, 331] on div "Add New Export all data to Excel Compensation Exclude From Carrier Rate Payable…" at bounding box center [574, 362] width 643 height 168
drag, startPoint x: 525, startPoint y: 326, endPoint x: 563, endPoint y: 324, distance: 38.0
click at [563, 324] on div "Add New Export all data to Excel Compensation Exclude From Carrier Rate Payable…" at bounding box center [574, 362] width 643 height 168
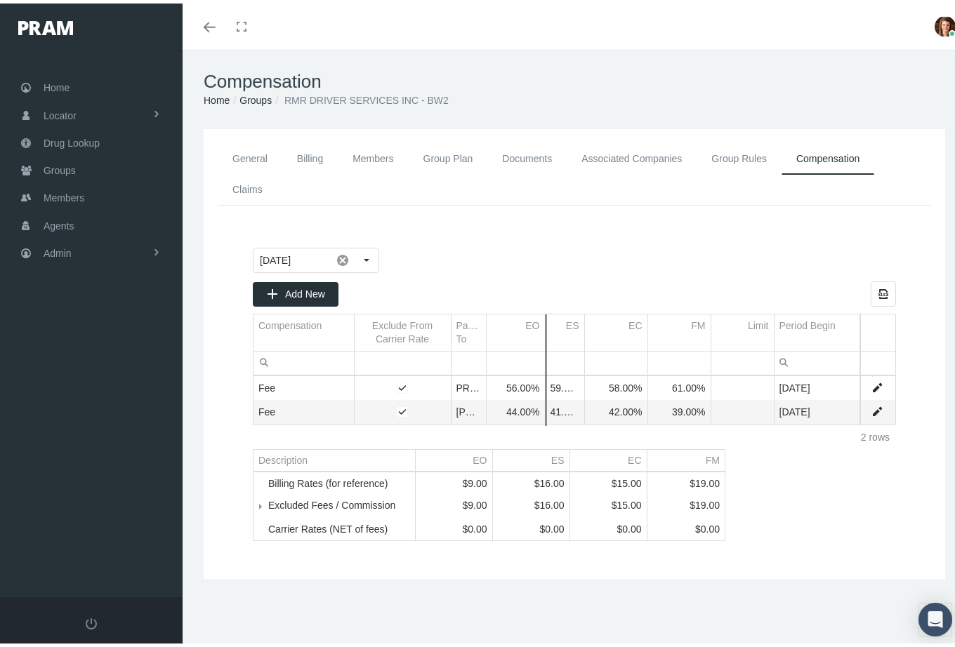
drag, startPoint x: 588, startPoint y: 329, endPoint x: 611, endPoint y: 332, distance: 24.1
click at [611, 332] on div "Add New Export all data to Excel Compensation Exclude From Carrier Rate Payable…" at bounding box center [574, 362] width 643 height 168
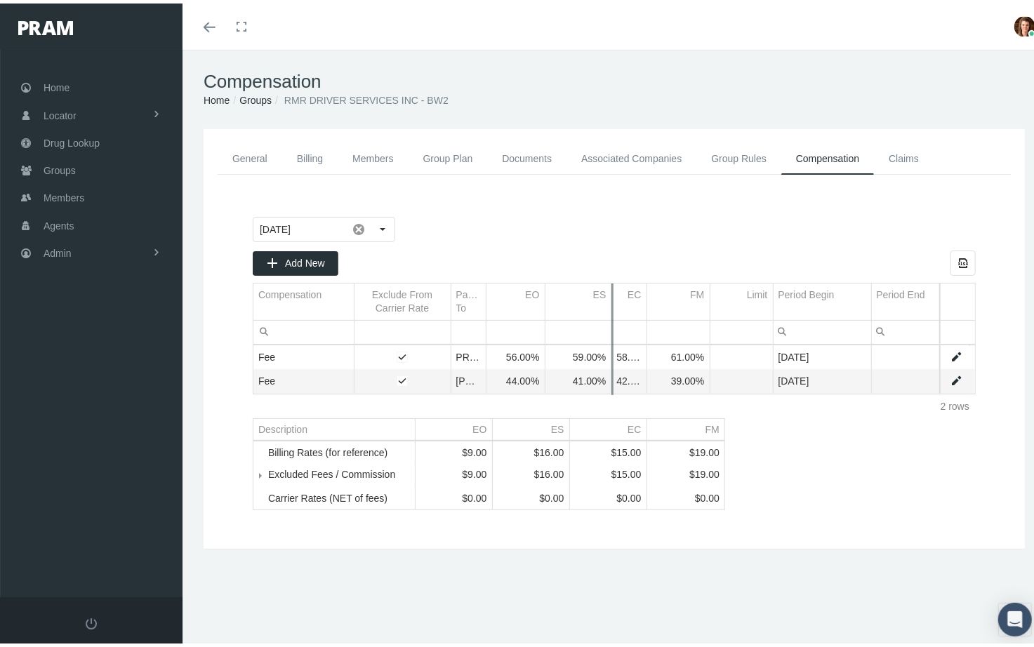
drag, startPoint x: 583, startPoint y: 299, endPoint x: 637, endPoint y: 303, distance: 54.2
click at [615, 302] on div "Add New Export all data to Excel Compensation Exclude From Carrier Rate Payable…" at bounding box center [614, 331] width 723 height 168
drag, startPoint x: 646, startPoint y: 303, endPoint x: 678, endPoint y: 307, distance: 32.5
click at [674, 307] on div "Add New Export all data to Excel Compensation Exclude From Carrier Rate Payable…" at bounding box center [614, 331] width 723 height 168
drag, startPoint x: 711, startPoint y: 306, endPoint x: 740, endPoint y: 305, distance: 28.8
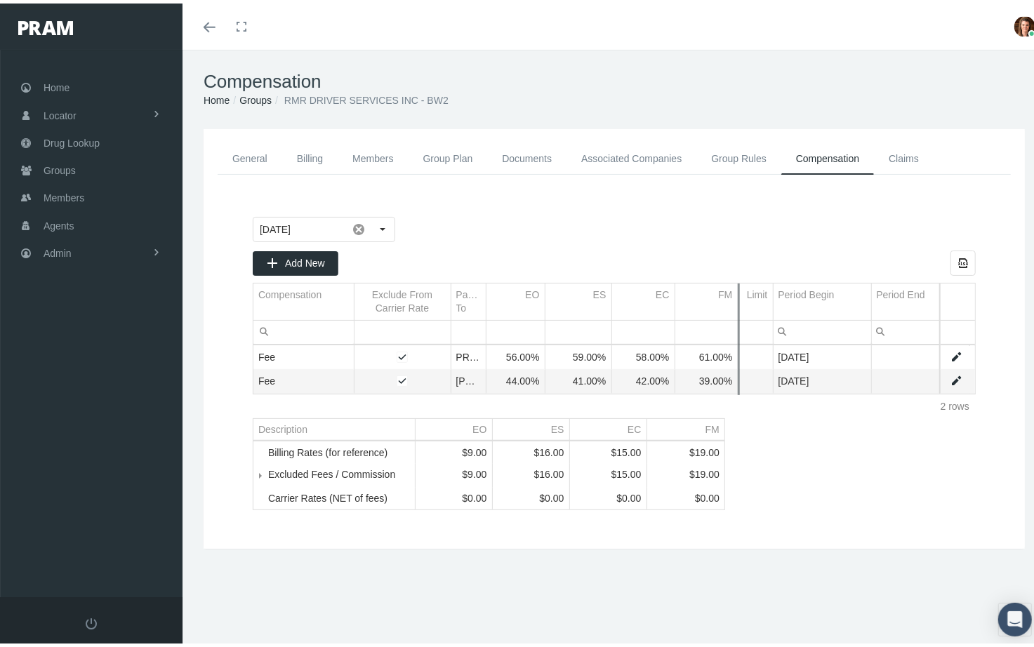
click at [740, 305] on div "Add New Export all data to Excel Compensation Exclude From Carrier Rate Payable…" at bounding box center [614, 331] width 723 height 168
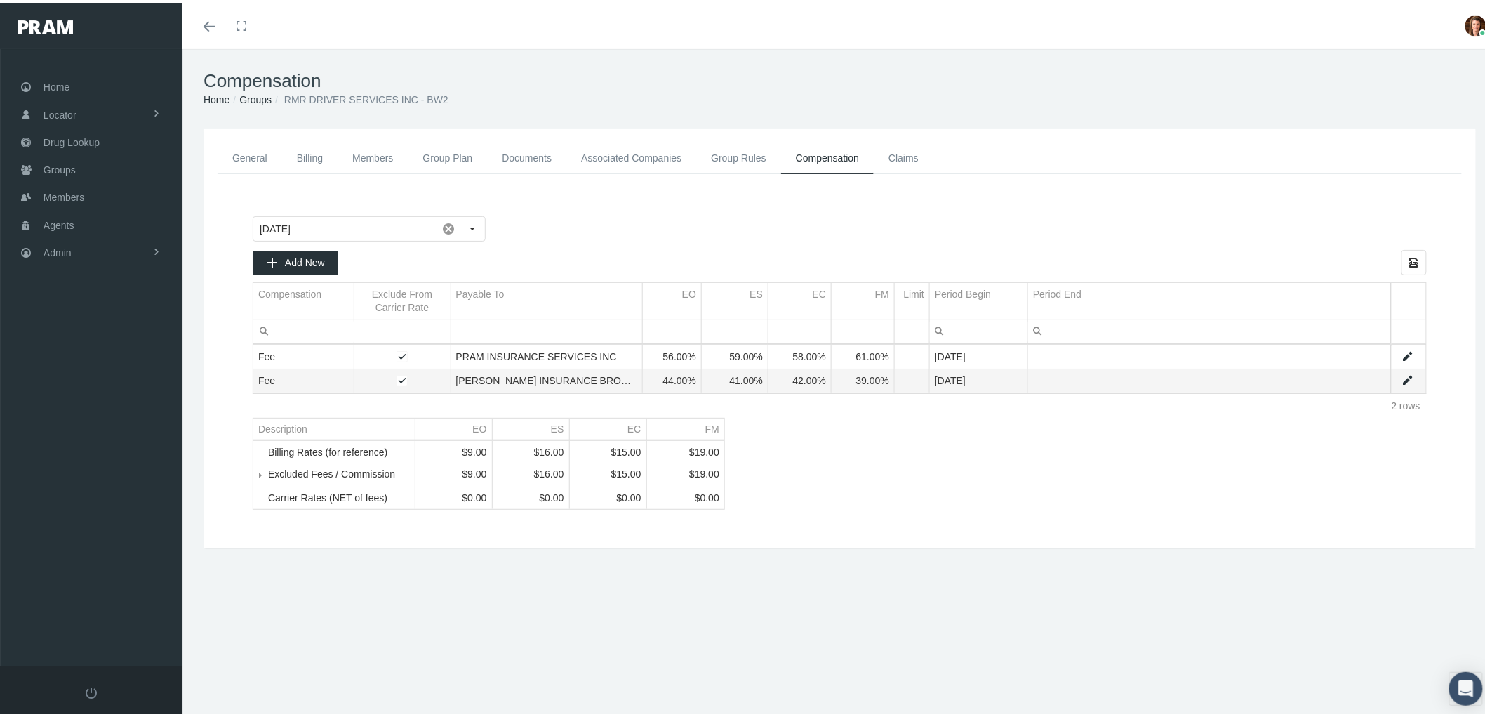
click at [239, 157] on link "General" at bounding box center [250, 156] width 65 height 32
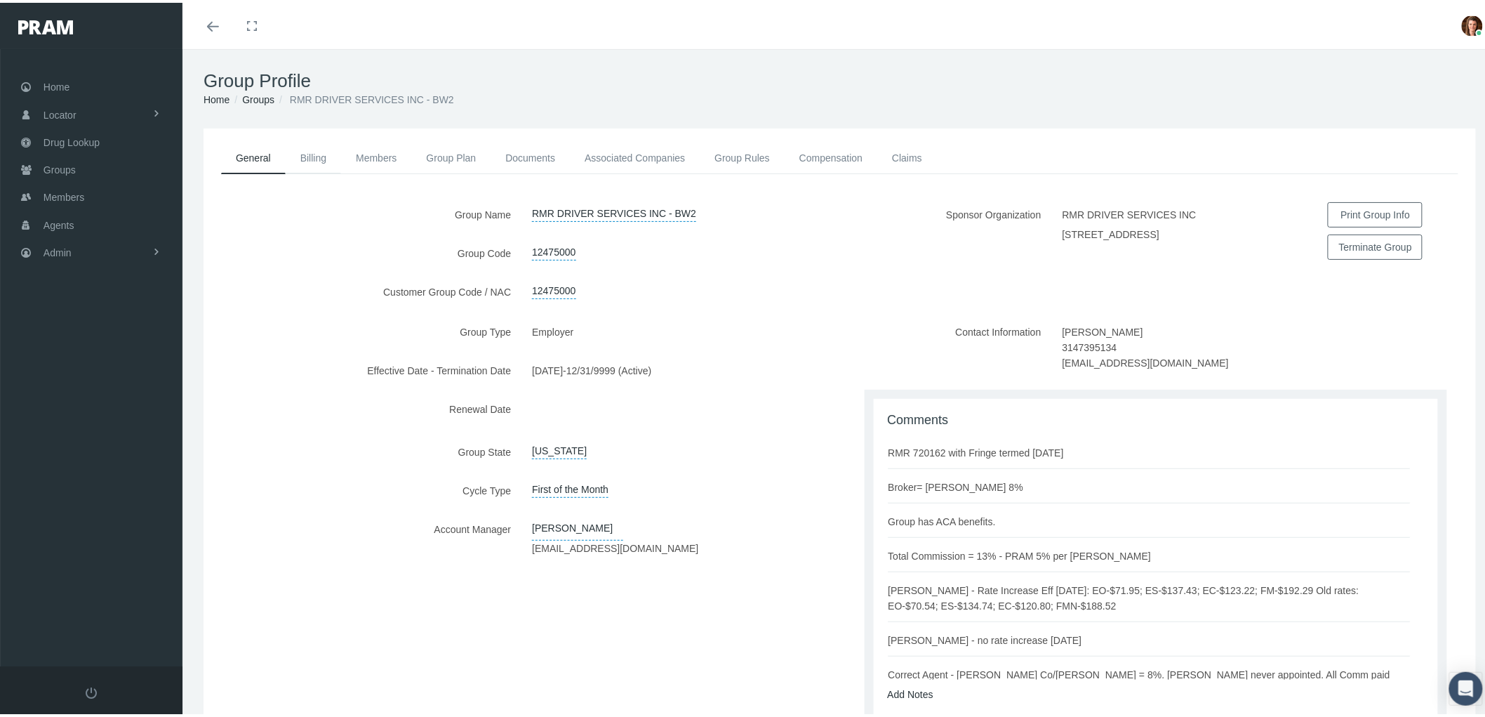
click at [318, 156] on link "Billing" at bounding box center [313, 155] width 55 height 31
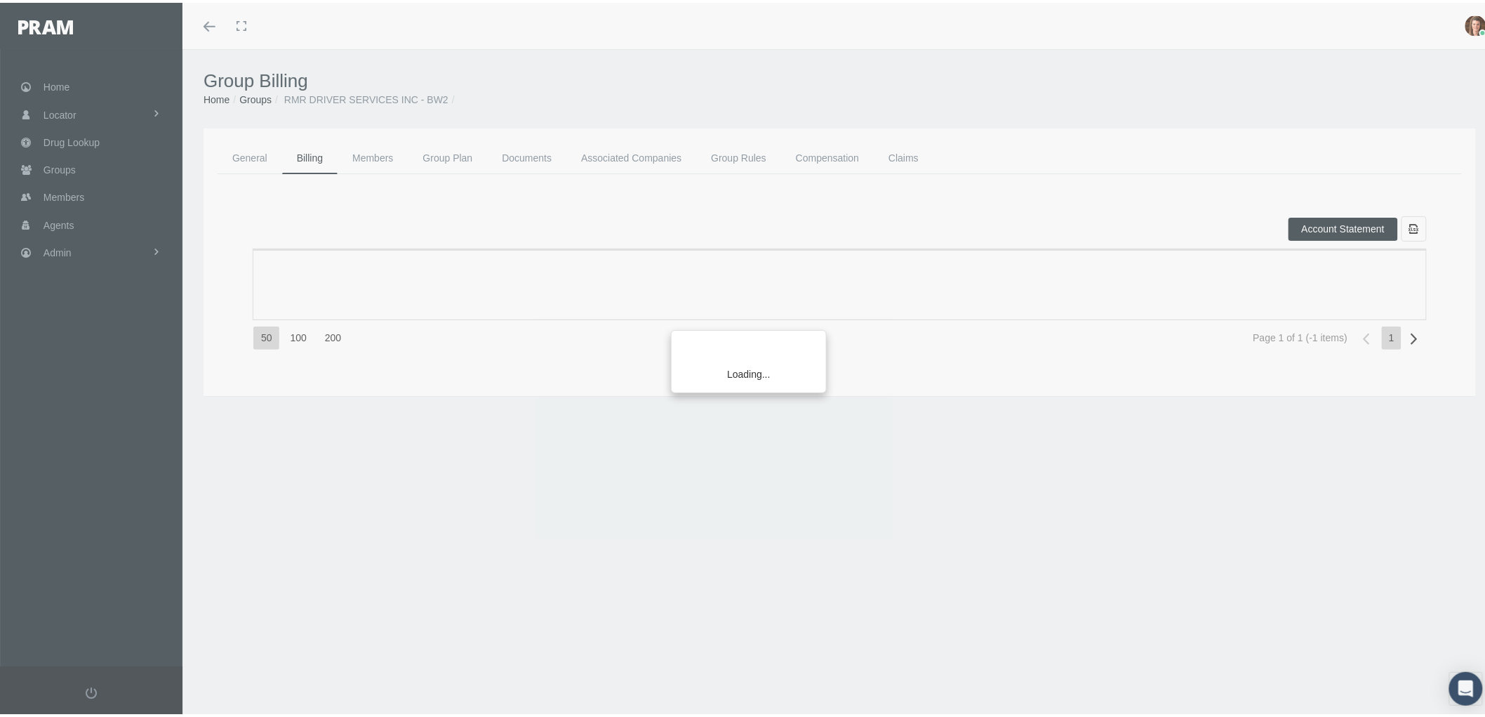
click at [452, 164] on div "Loading..." at bounding box center [742, 358] width 1485 height 717
click at [442, 153] on div "Loading..." at bounding box center [742, 358] width 1485 height 717
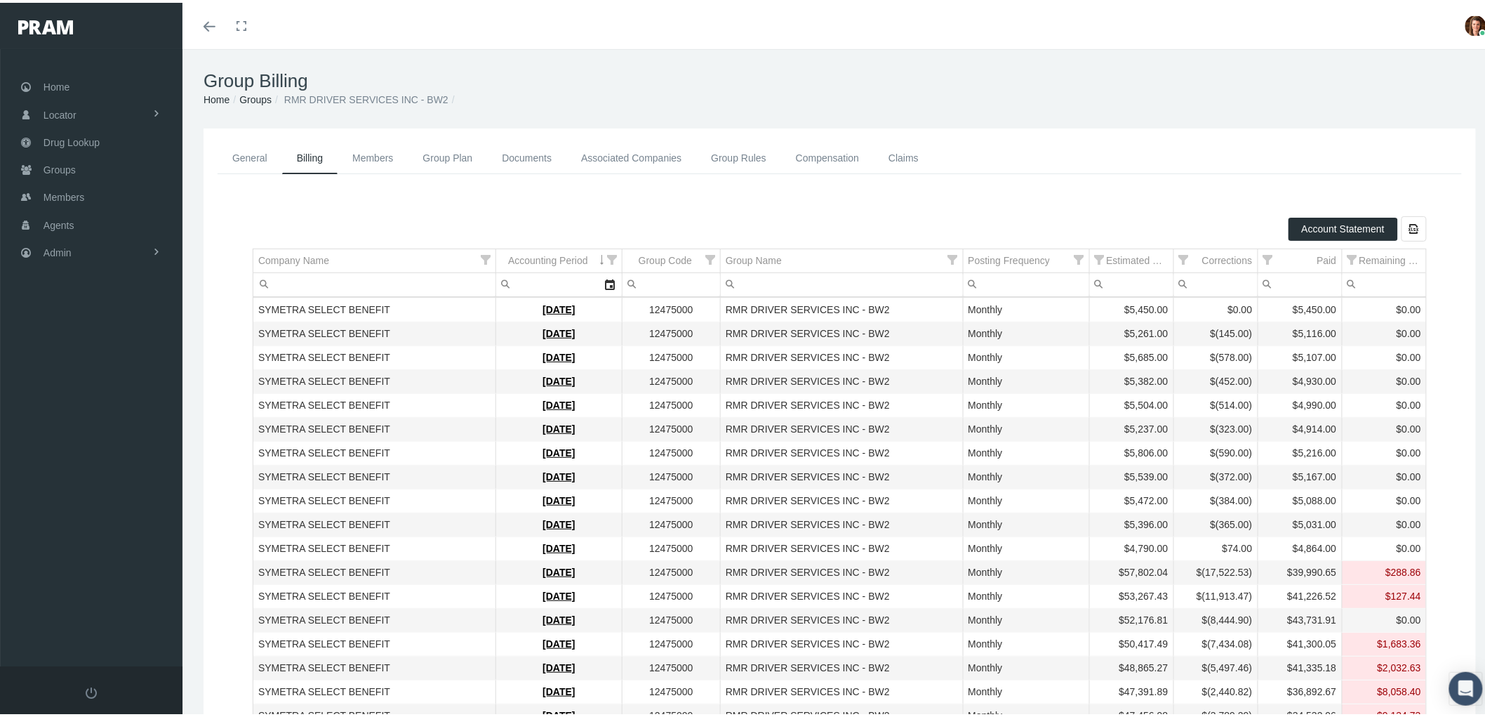
click at [440, 153] on link "Group Plan" at bounding box center [448, 156] width 79 height 32
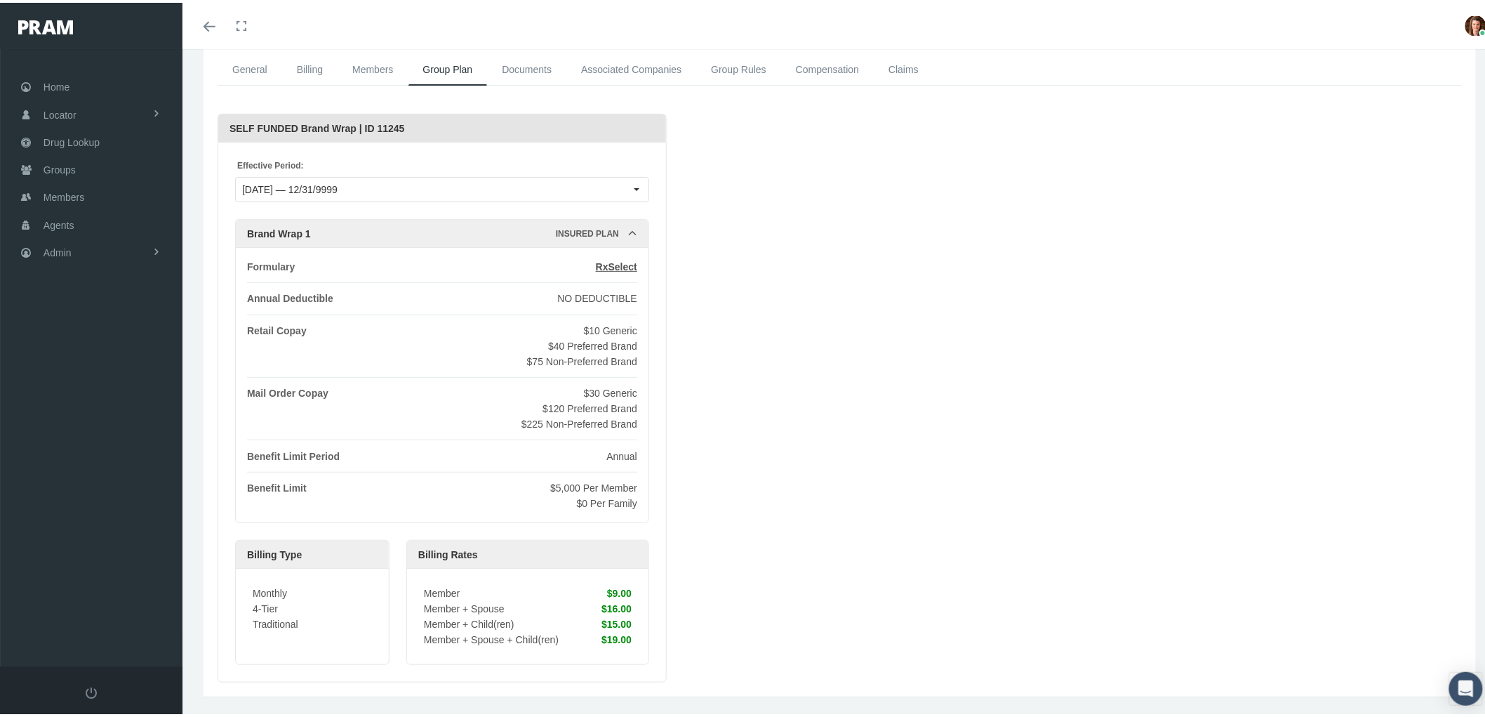
scroll to position [123, 0]
